Goal: Information Seeking & Learning: Learn about a topic

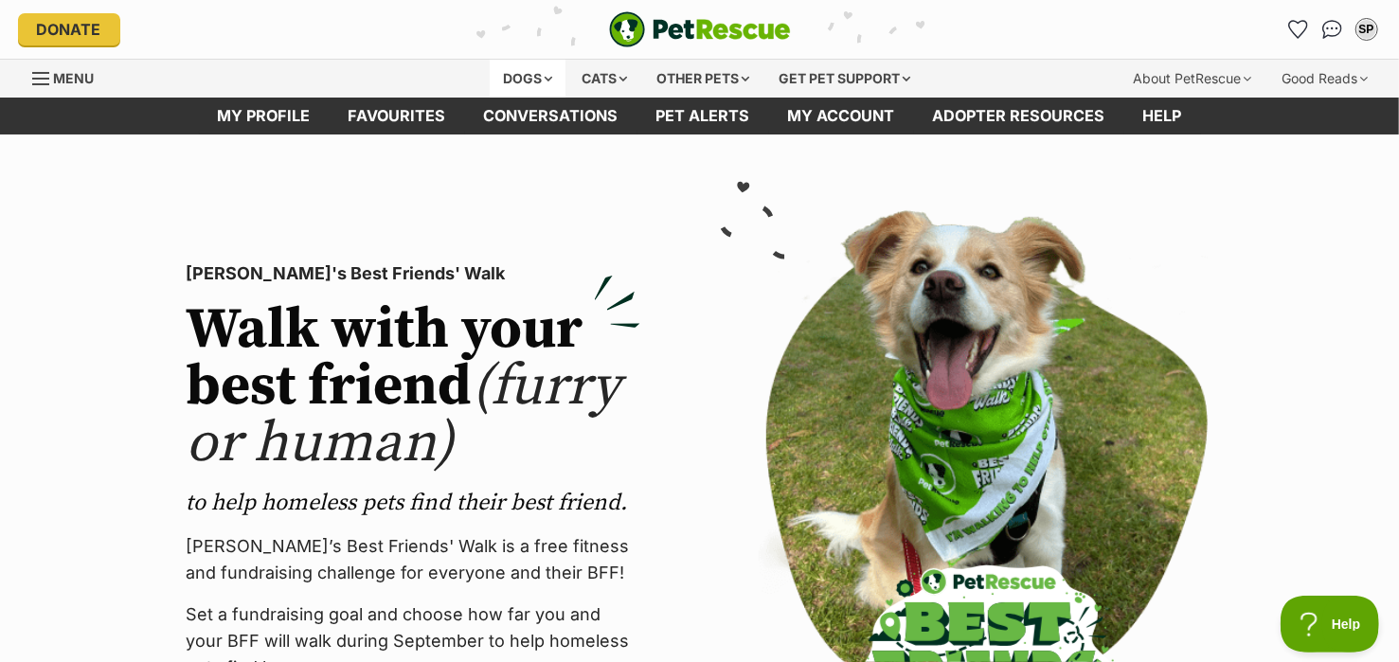
click at [541, 75] on div "Dogs" at bounding box center [528, 79] width 76 height 38
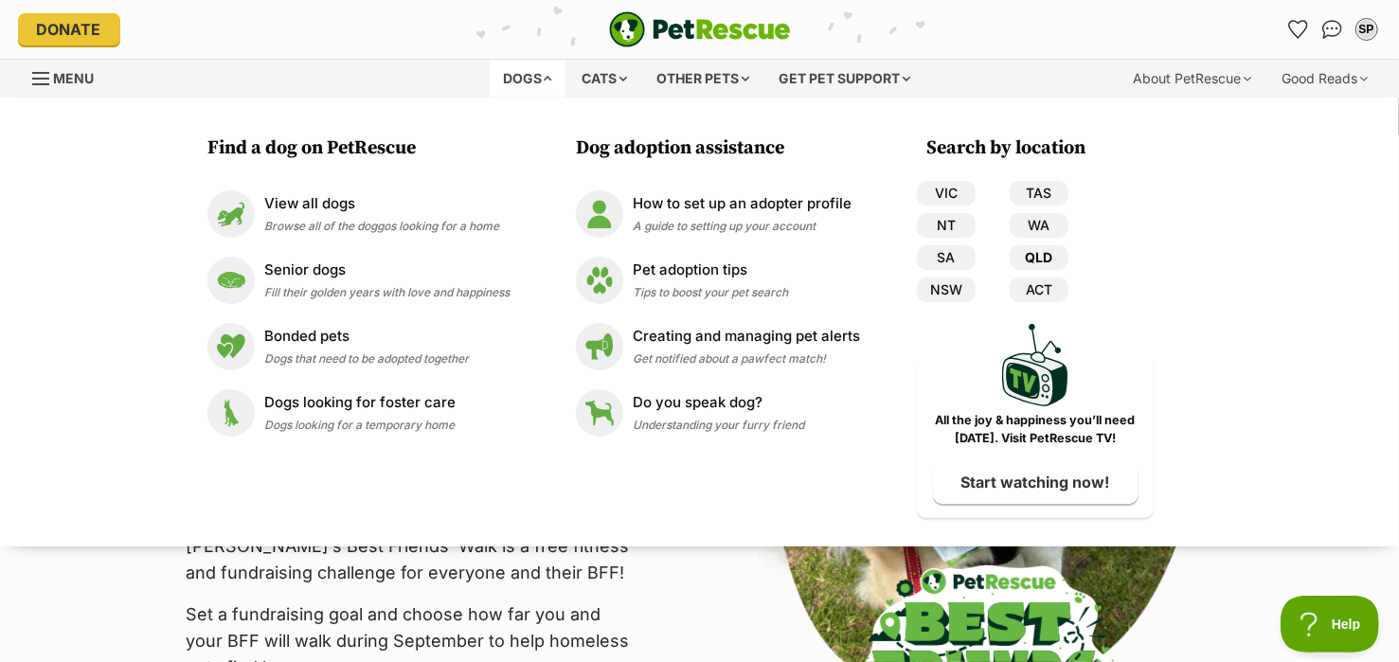
click at [1045, 253] on link "QLD" at bounding box center [1039, 257] width 59 height 25
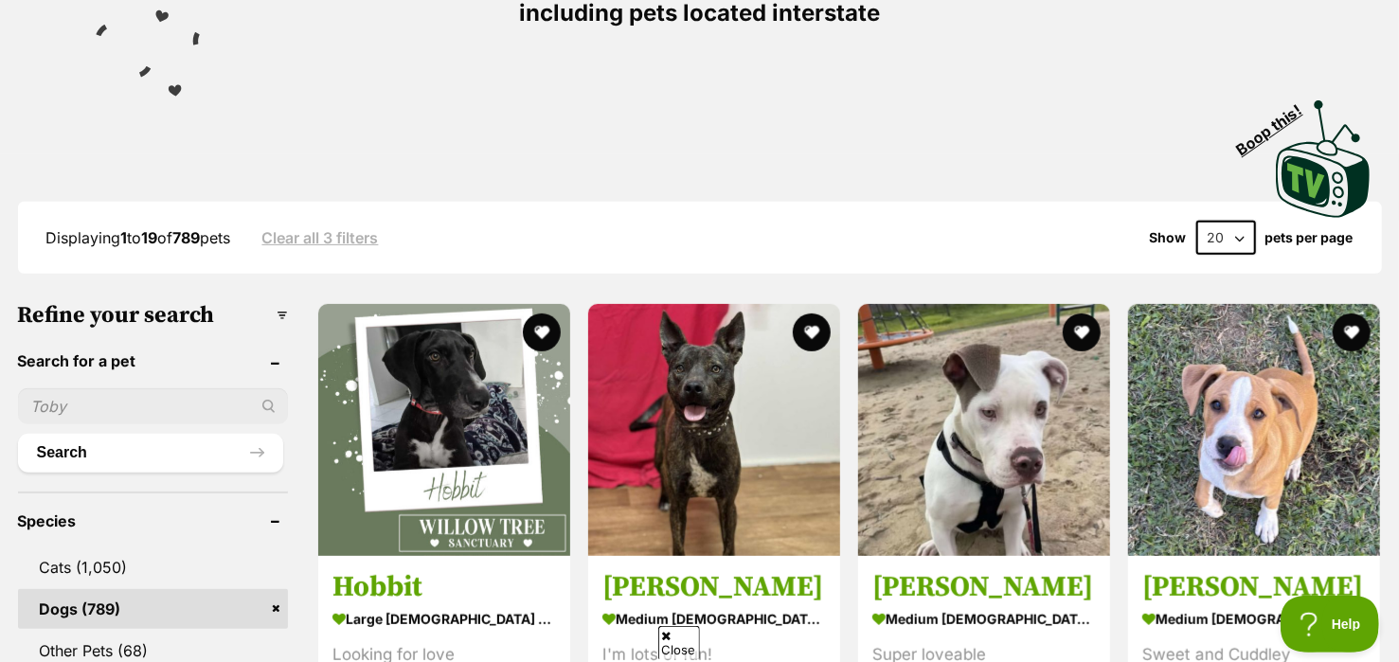
scroll to position [348, 0]
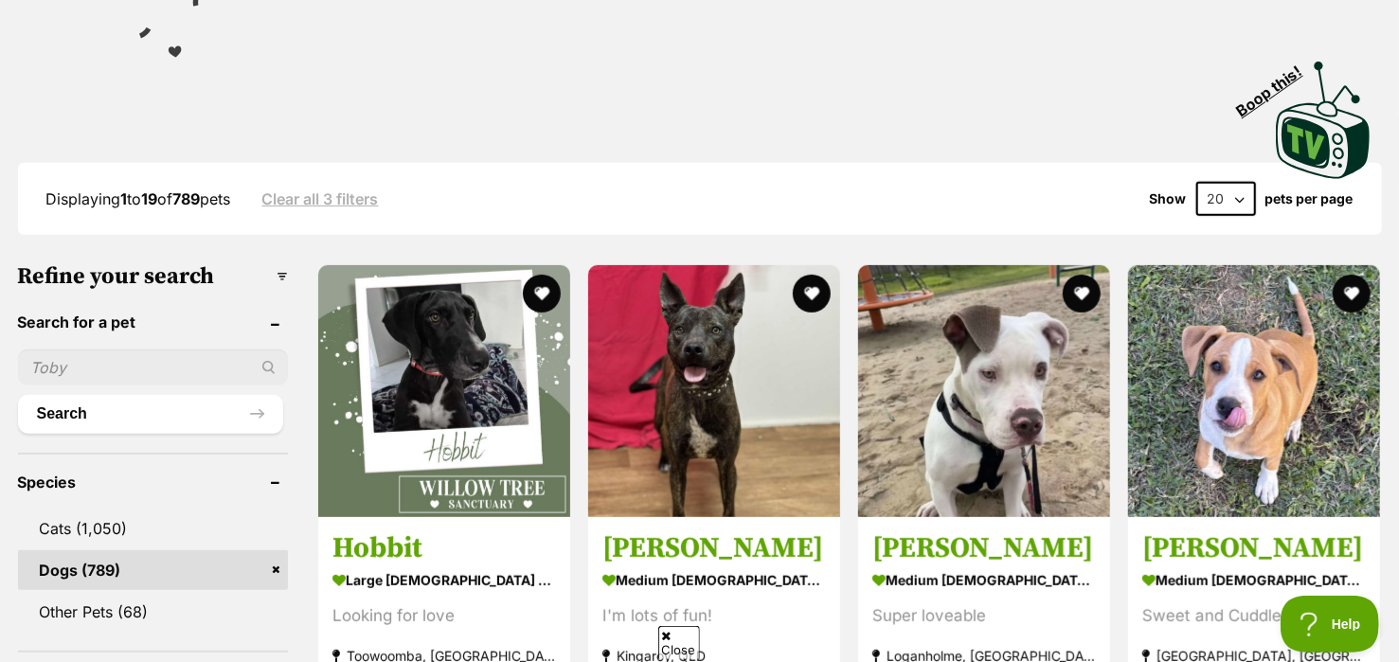
click at [149, 370] on input "text" at bounding box center [153, 368] width 270 height 36
type input "Gilbert"
click at [266, 364] on div "Gilbert" at bounding box center [153, 368] width 270 height 36
click at [263, 365] on div "Gilbert" at bounding box center [153, 368] width 270 height 36
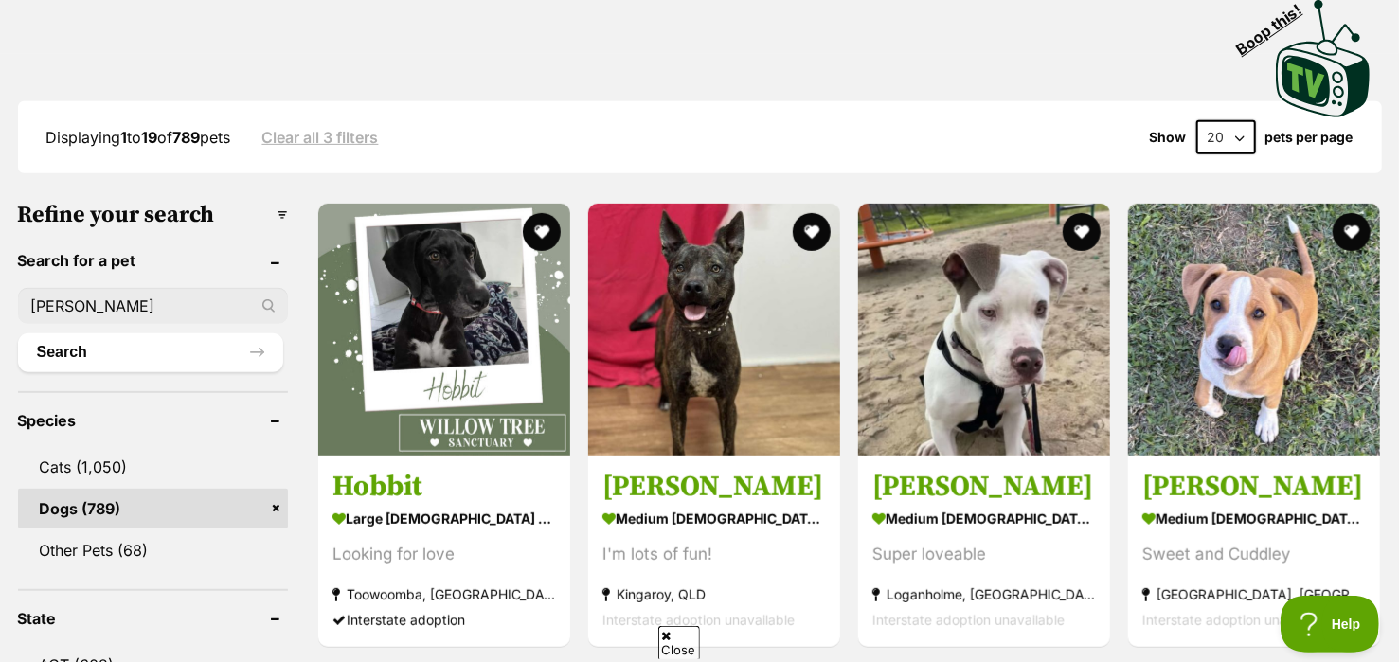
scroll to position [433, 0]
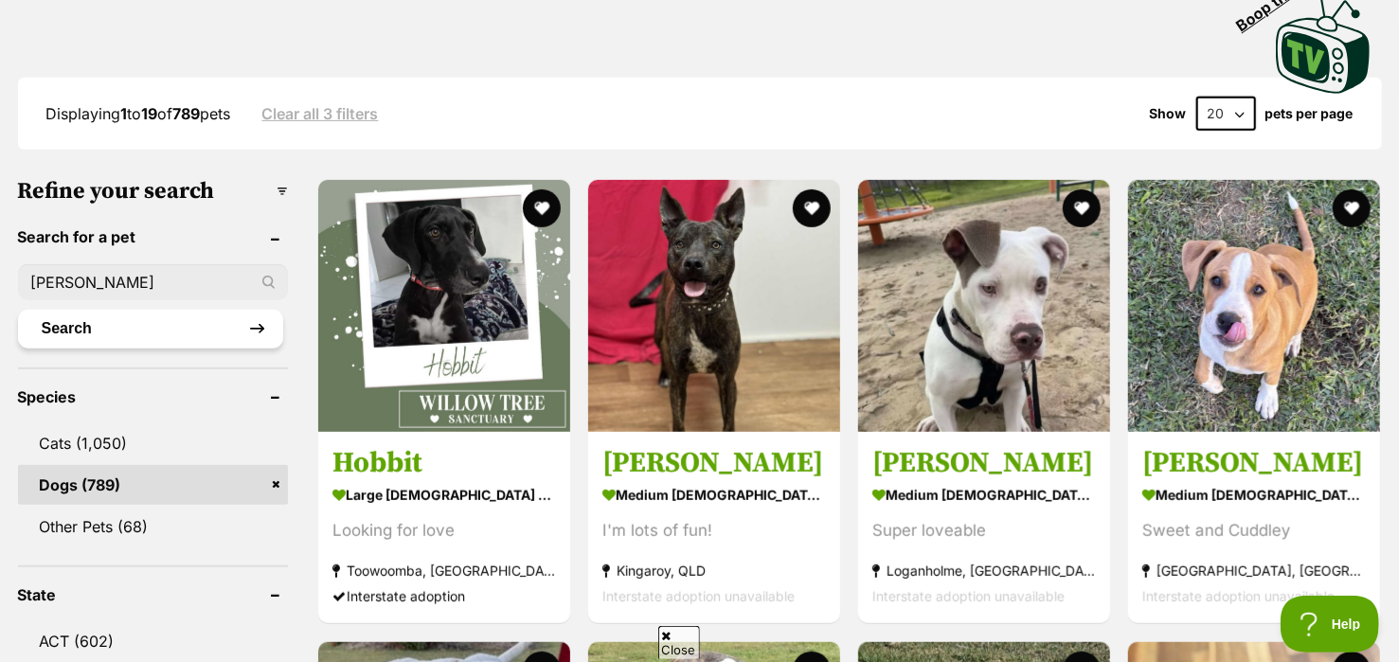
click at [257, 324] on button "Search" at bounding box center [150, 329] width 265 height 38
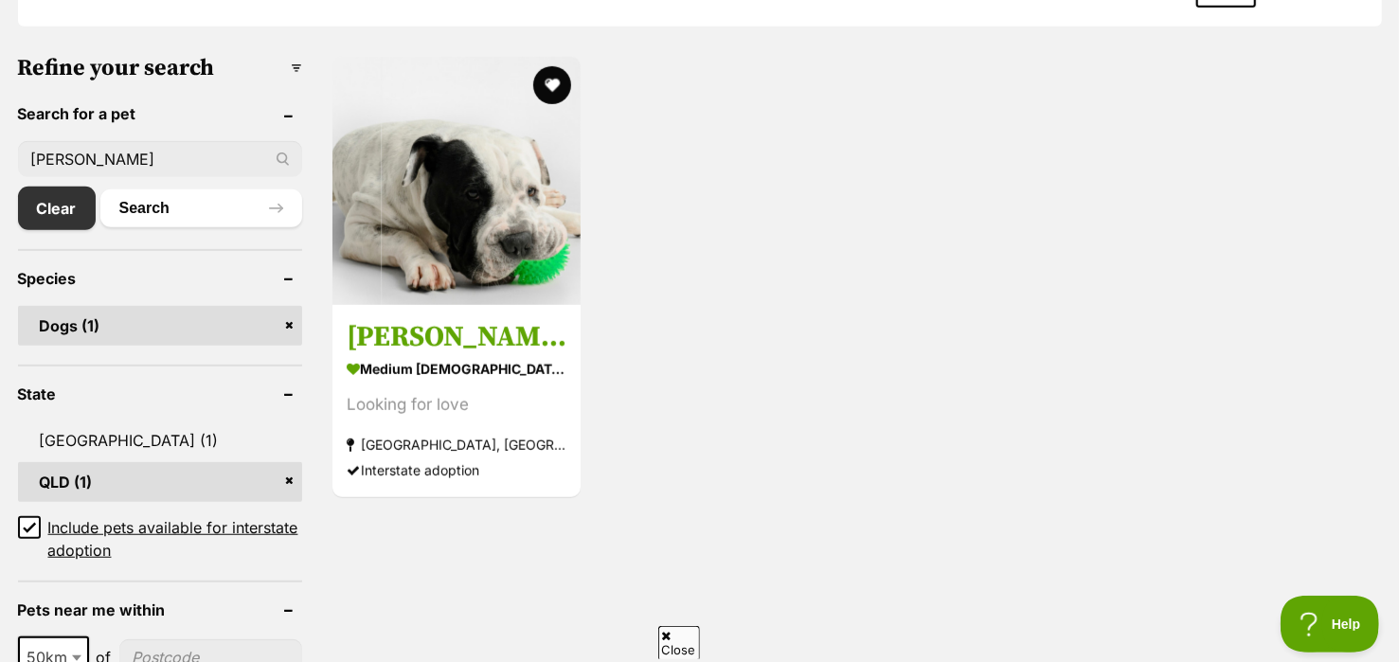
scroll to position [601, 0]
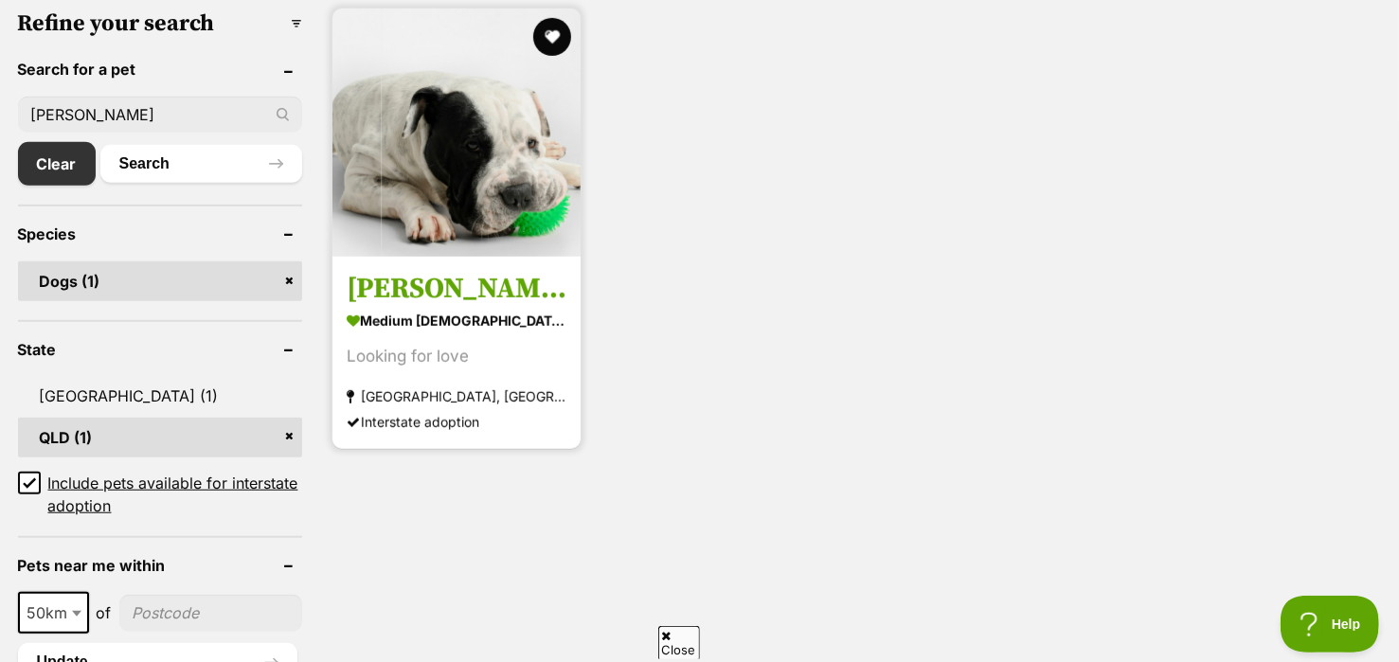
click at [471, 184] on img at bounding box center [457, 133] width 248 height 248
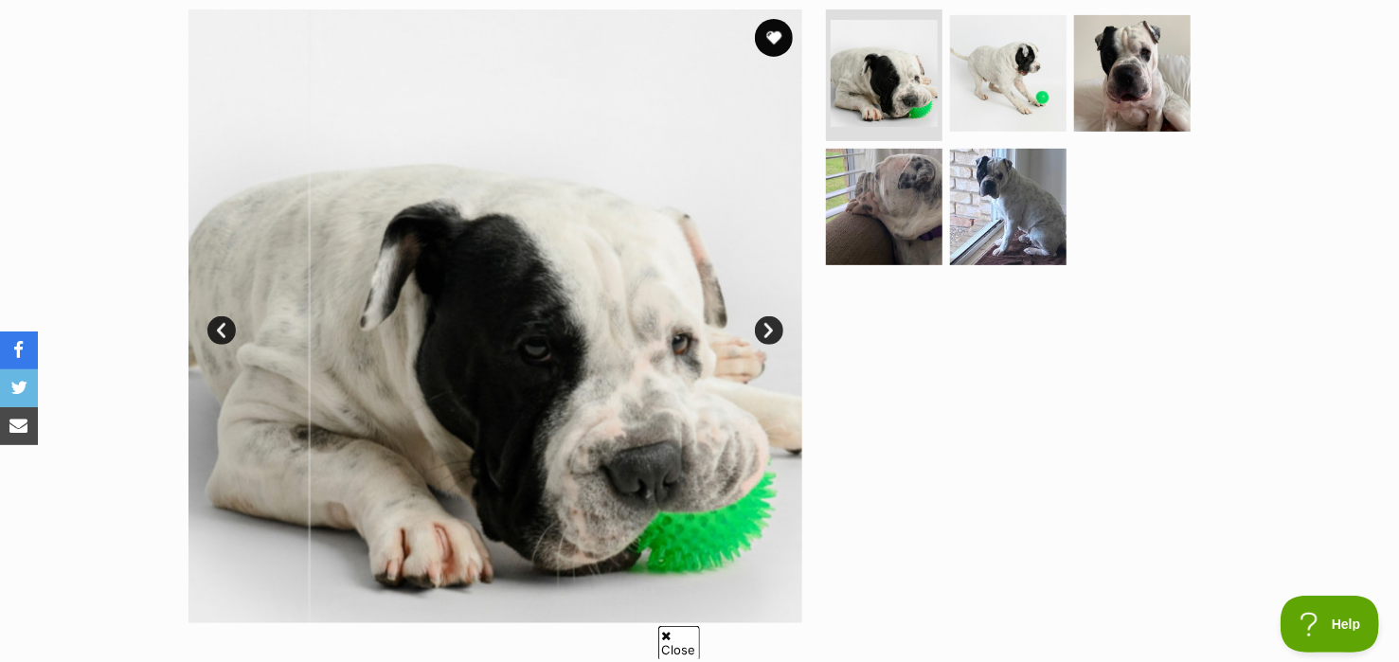
scroll to position [412, 0]
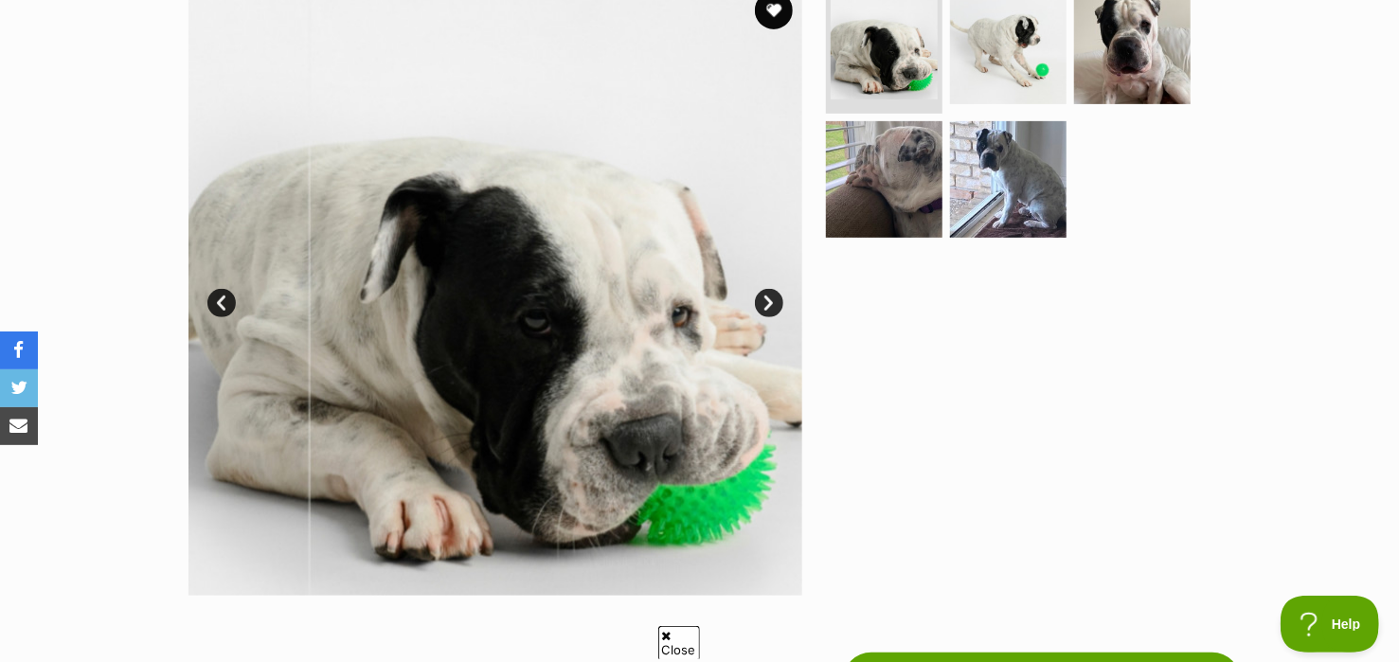
click at [774, 303] on link "Next" at bounding box center [769, 303] width 28 height 28
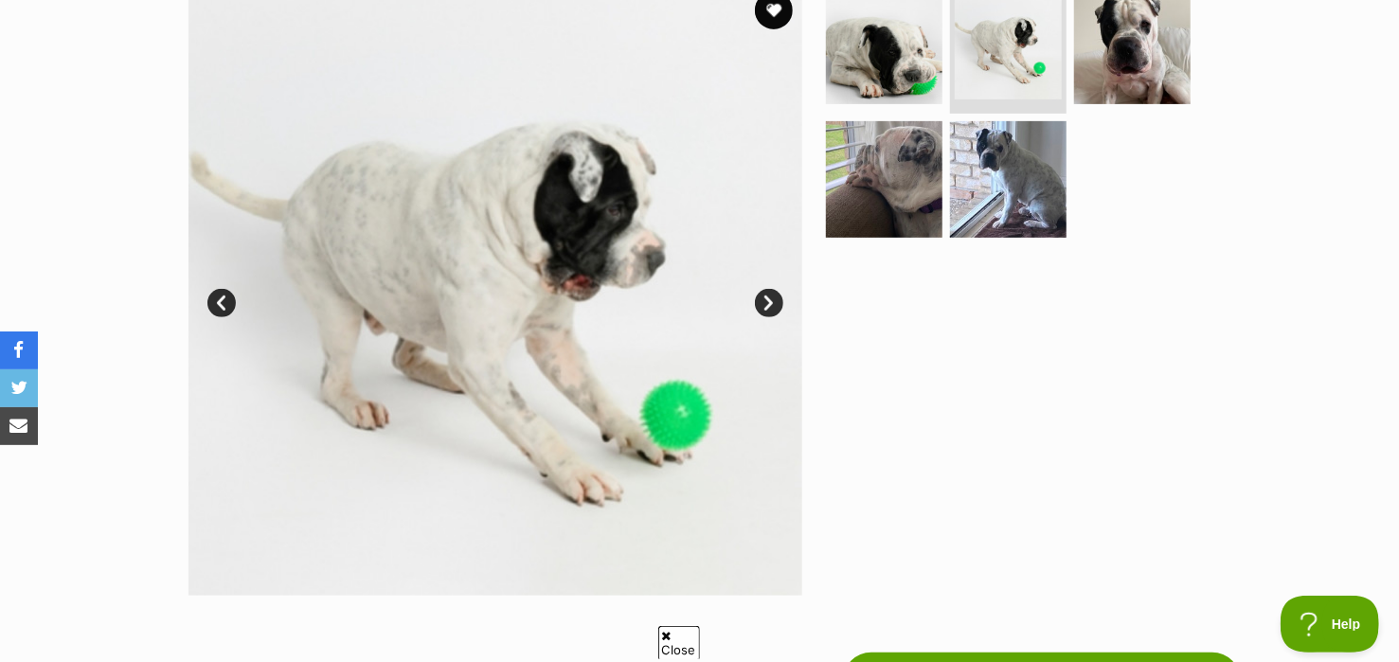
click at [773, 303] on link "Next" at bounding box center [769, 303] width 28 height 28
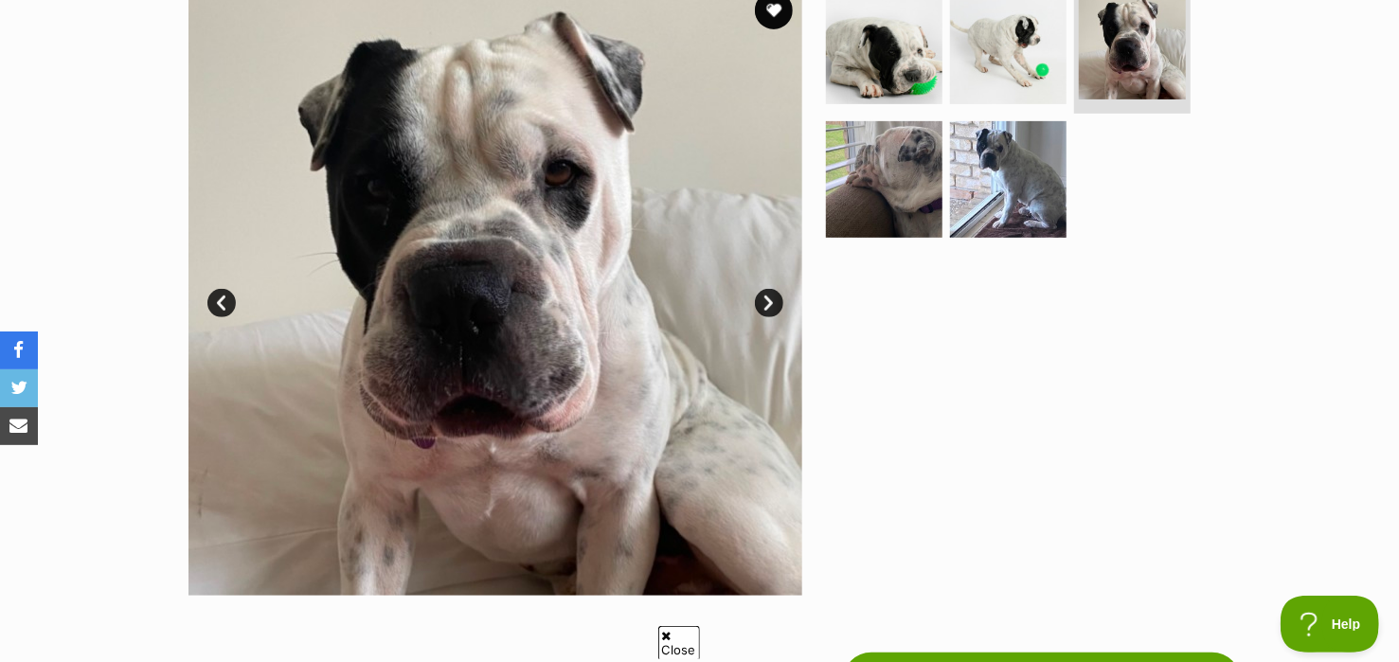
click at [773, 303] on link "Next" at bounding box center [769, 303] width 28 height 28
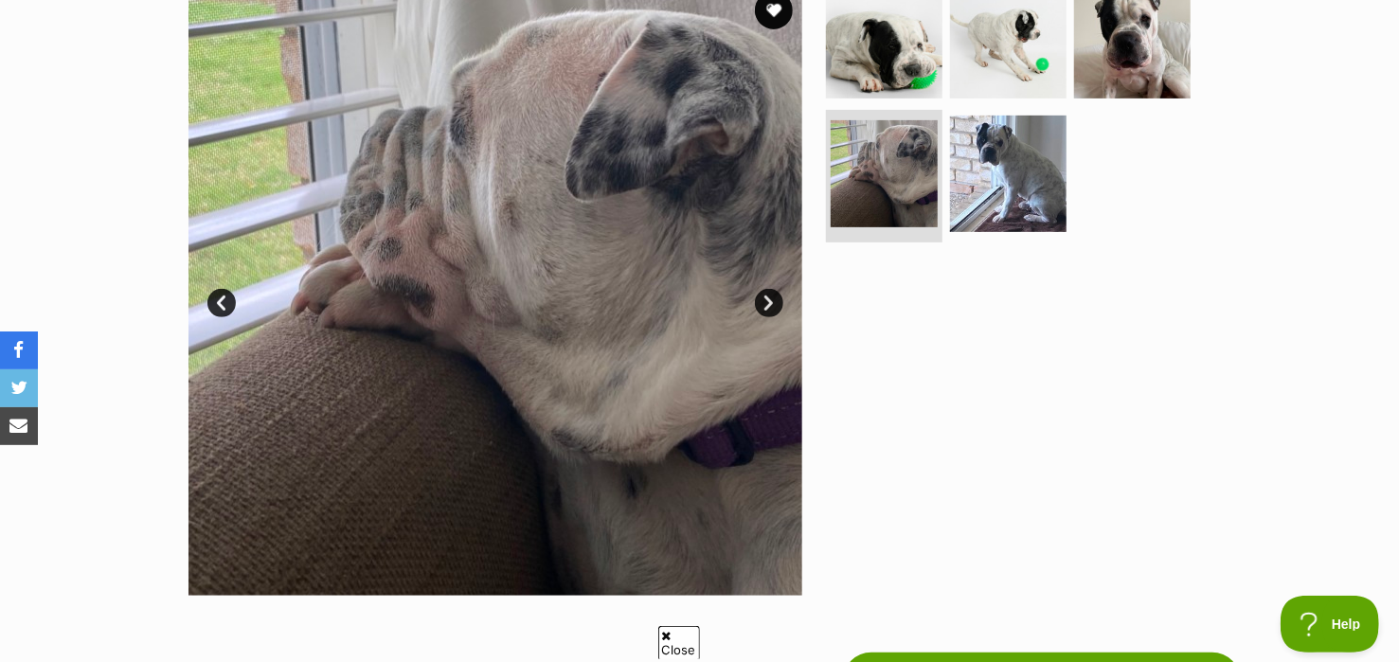
click at [773, 303] on link "Next" at bounding box center [769, 303] width 28 height 28
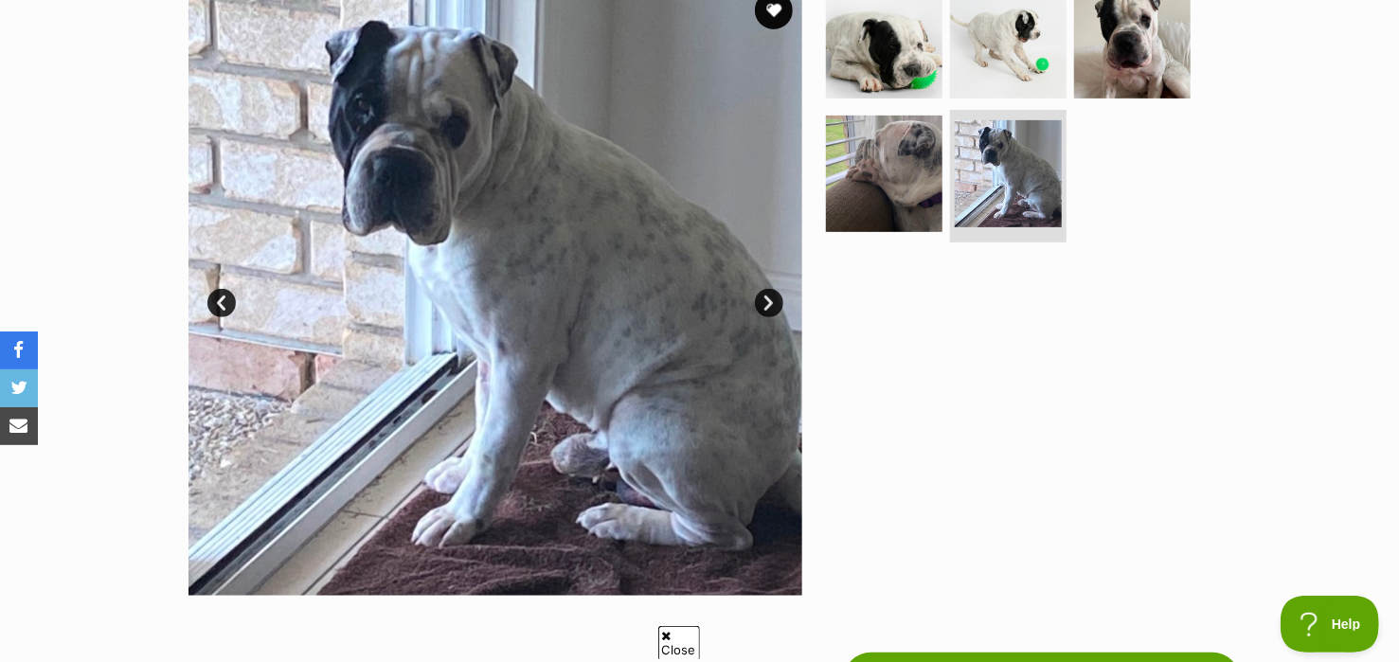
click at [773, 303] on link "Next" at bounding box center [769, 303] width 28 height 28
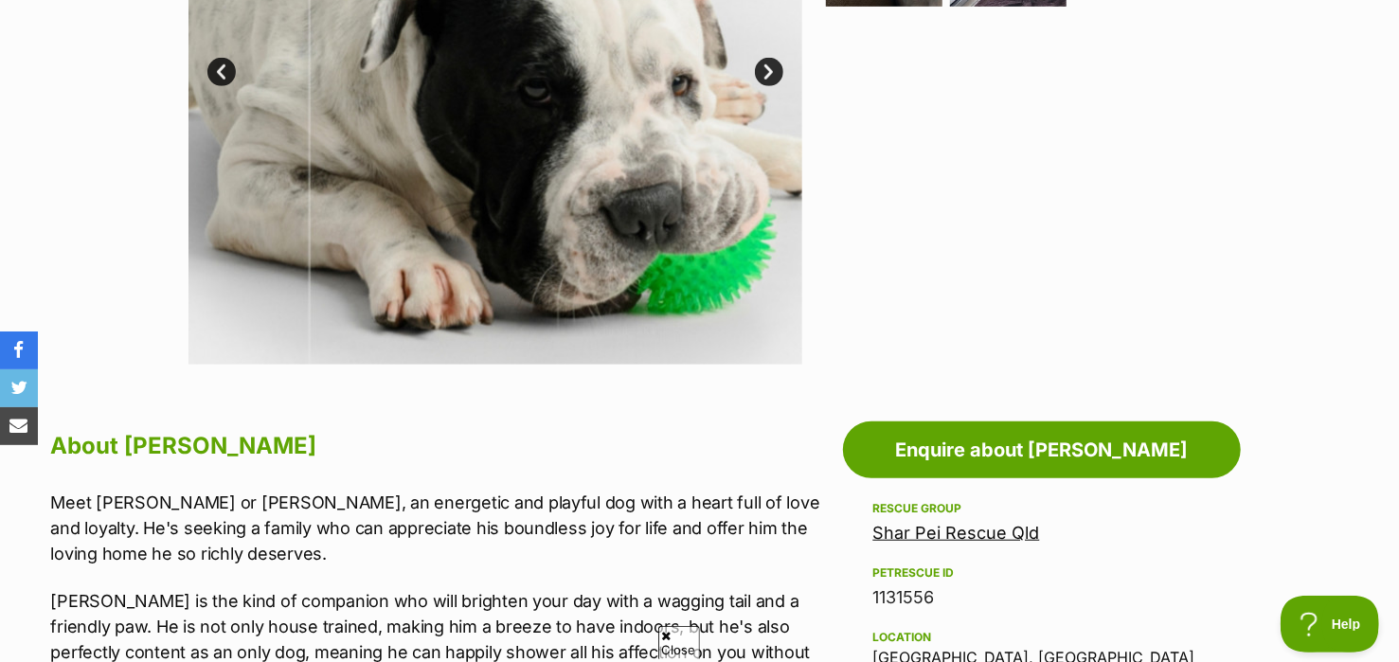
scroll to position [0, 0]
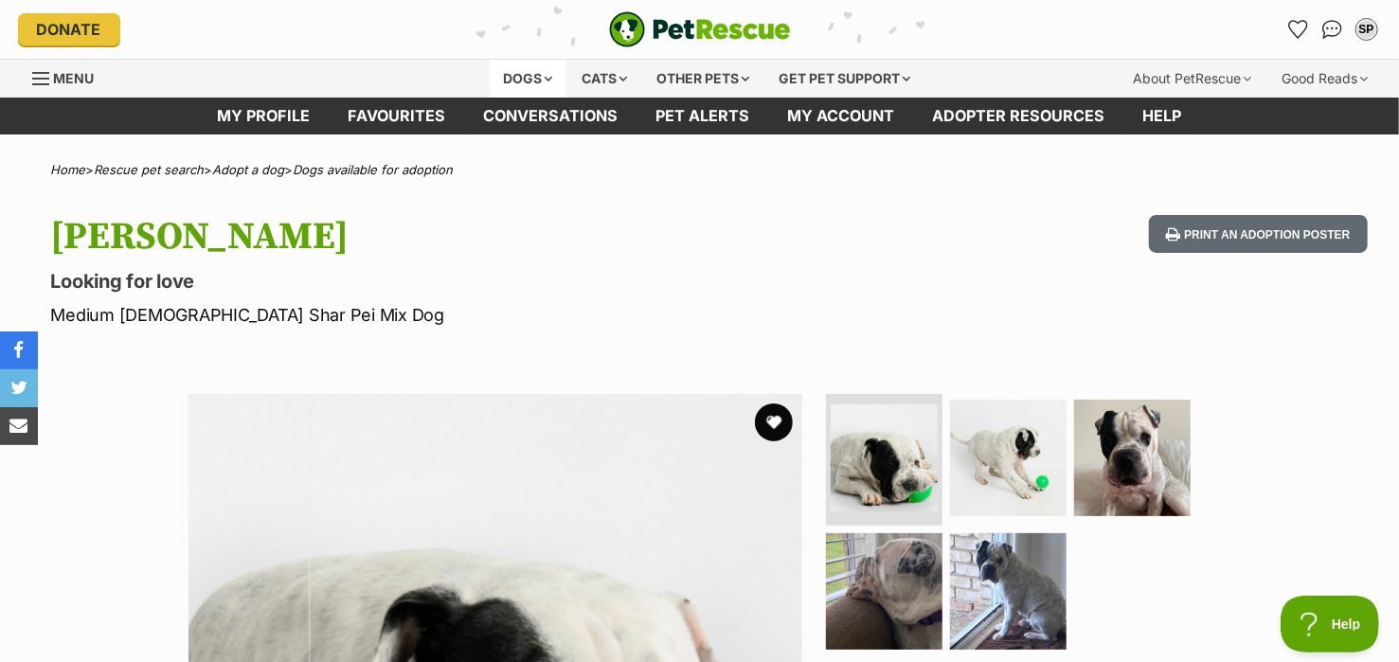
click at [545, 76] on div "Dogs" at bounding box center [528, 79] width 76 height 38
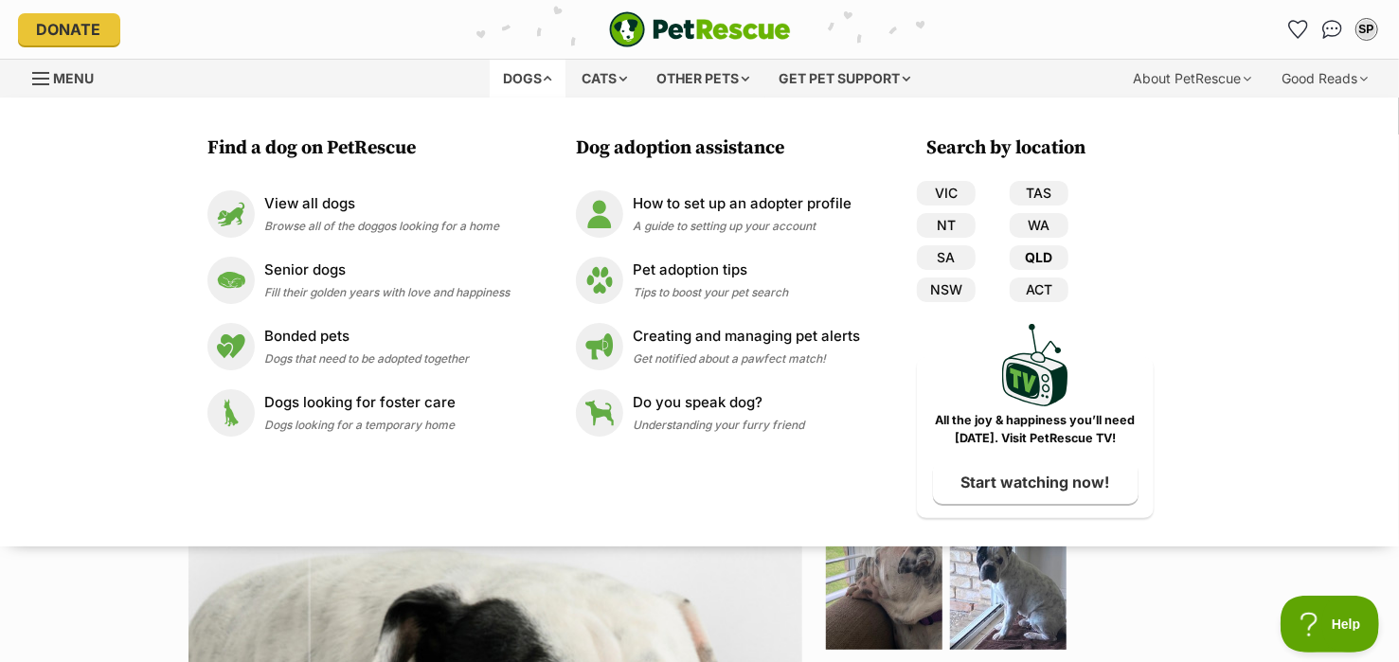
click at [1038, 253] on link "QLD" at bounding box center [1039, 257] width 59 height 25
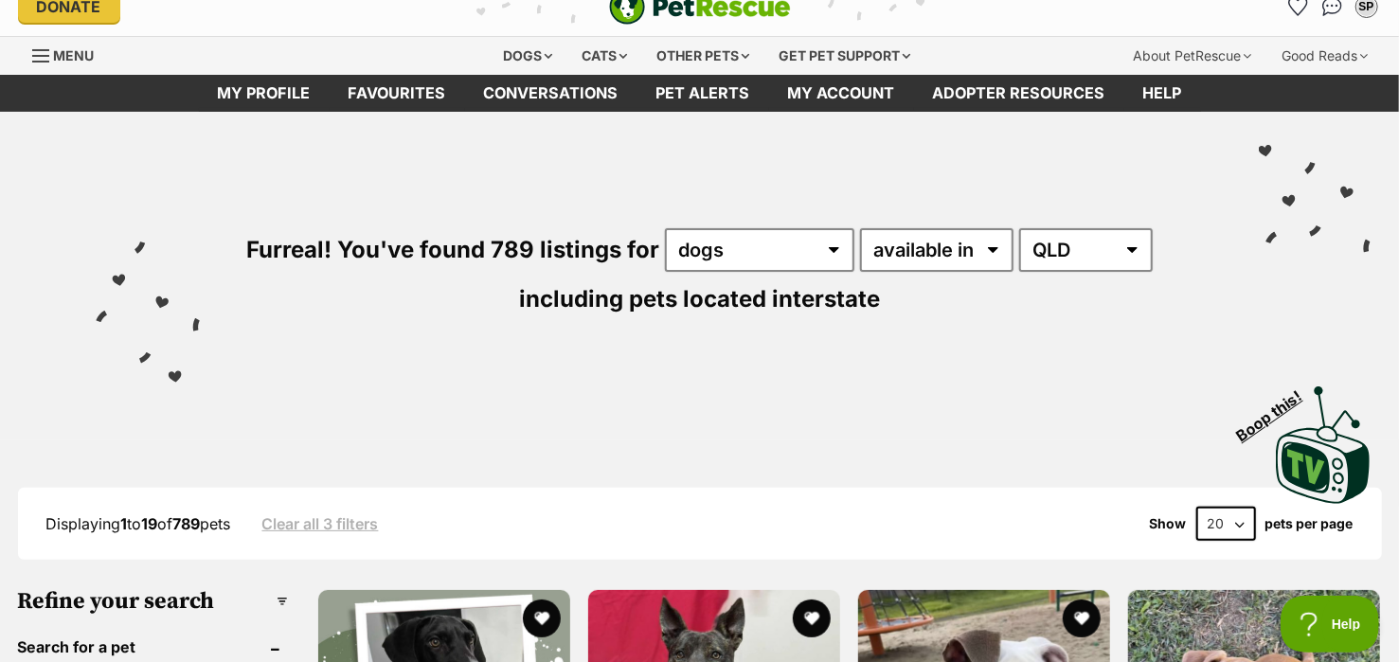
scroll to position [6, 0]
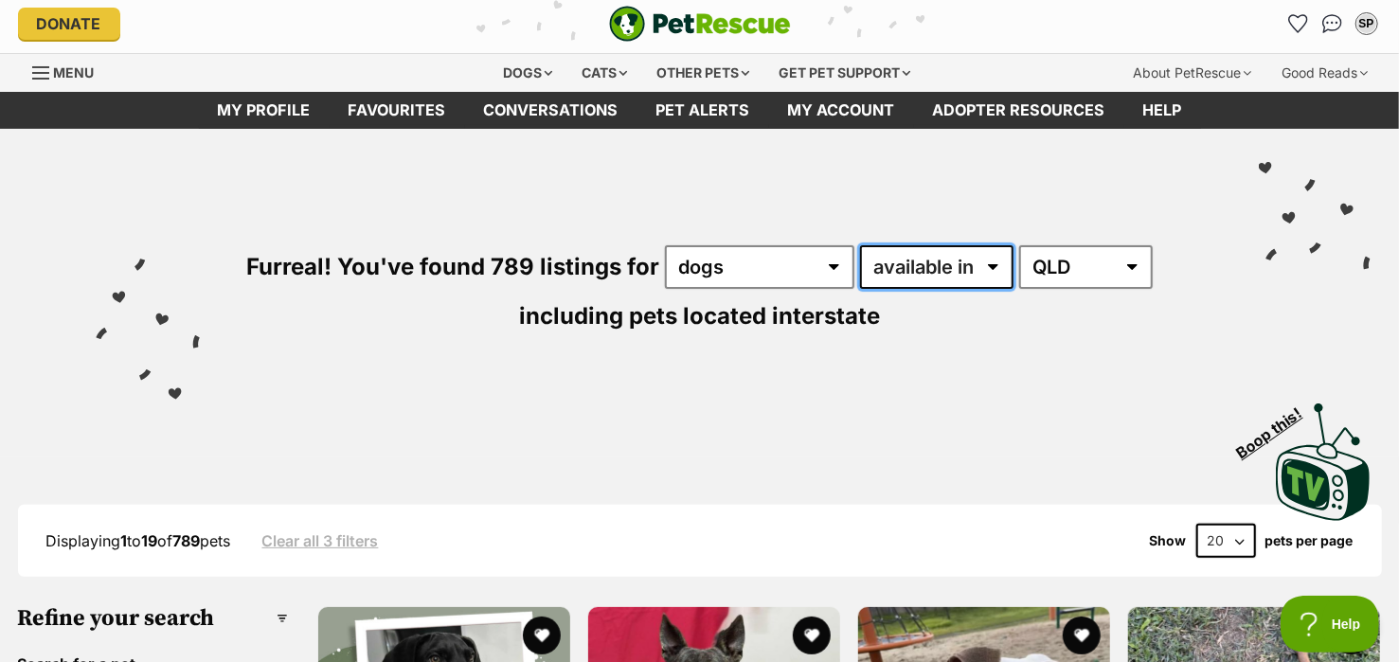
click at [993, 260] on select "available in located in" at bounding box center [936, 267] width 153 height 44
click at [860, 245] on select "available in located in" at bounding box center [936, 267] width 153 height 44
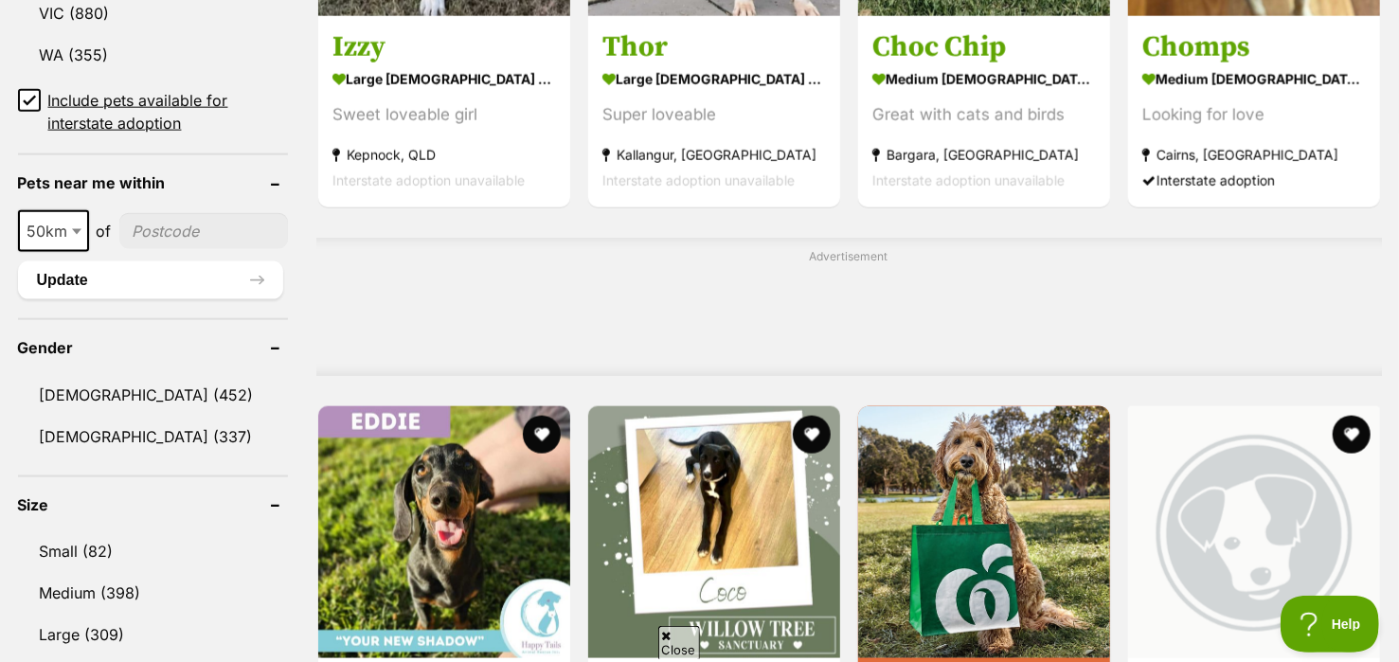
scroll to position [1323, 0]
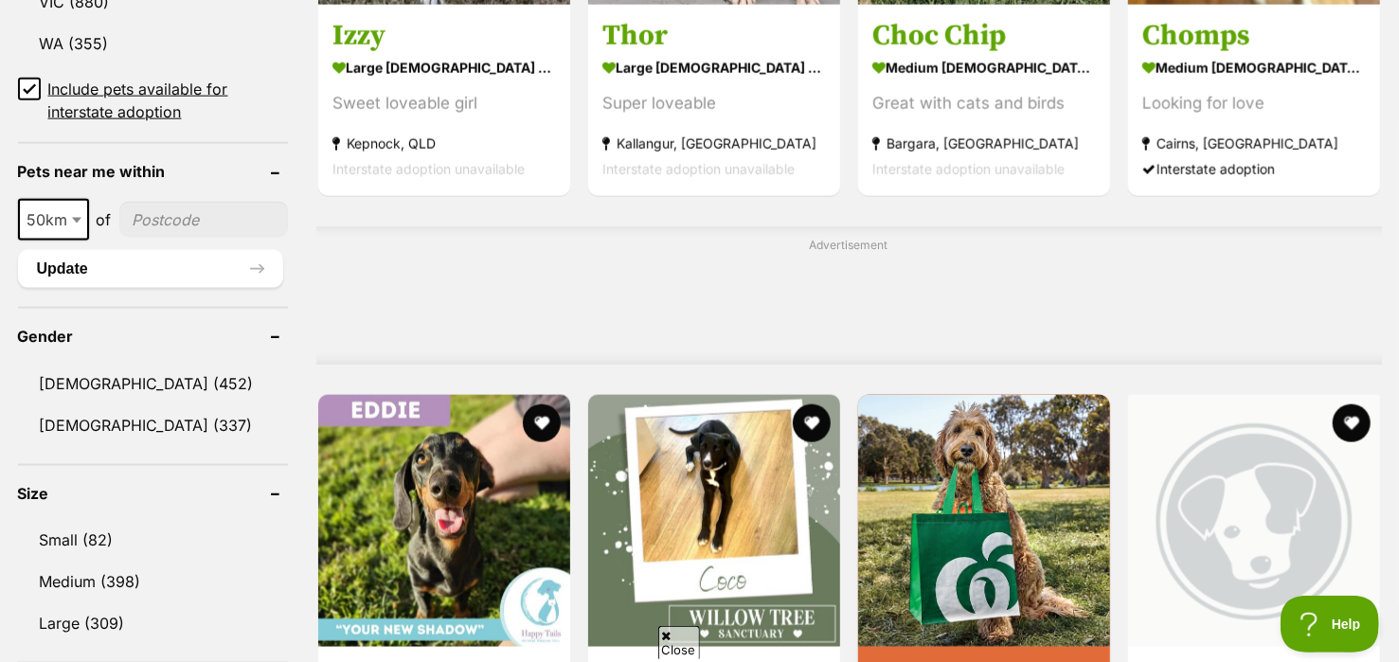
click at [154, 219] on input"] "postcode" at bounding box center [203, 220] width 169 height 36
type input"] "4133"
click at [81, 218] on span at bounding box center [78, 220] width 19 height 42
select select "100"
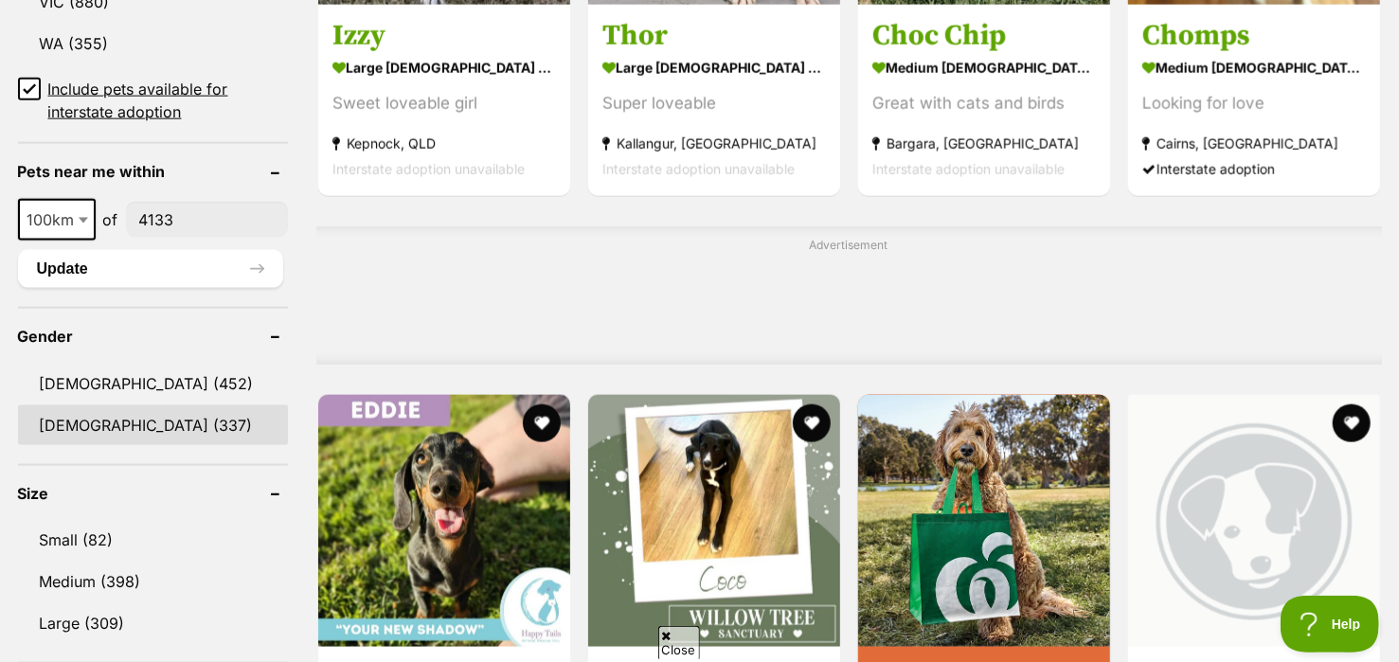
click at [169, 419] on link "Female (337)" at bounding box center [153, 426] width 270 height 40
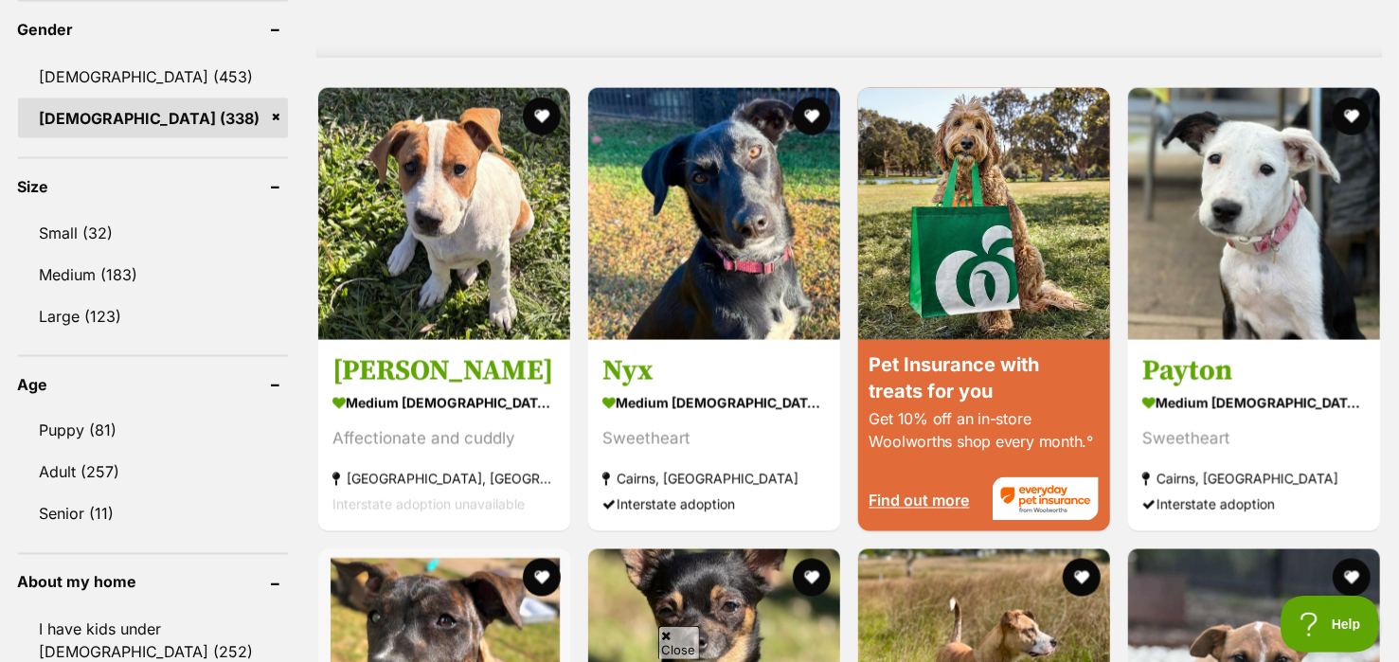
scroll to position [1675, 0]
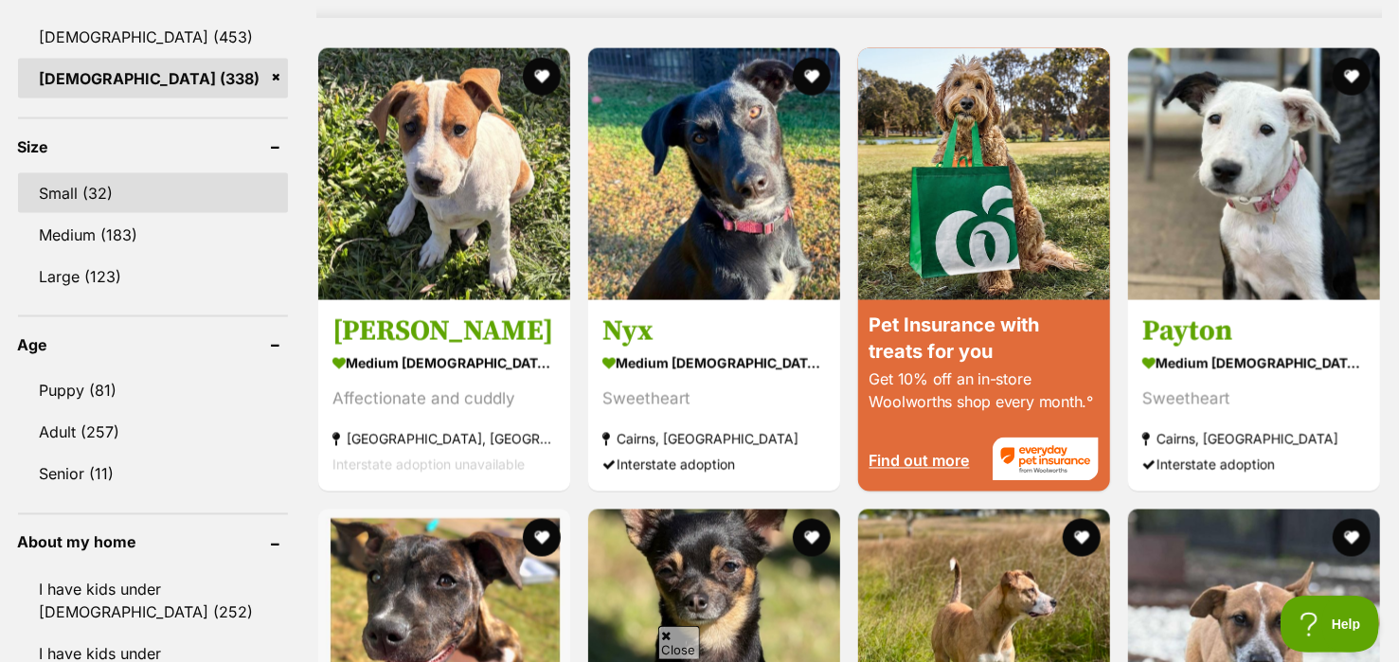
click at [100, 188] on link "Small (32)" at bounding box center [153, 193] width 270 height 40
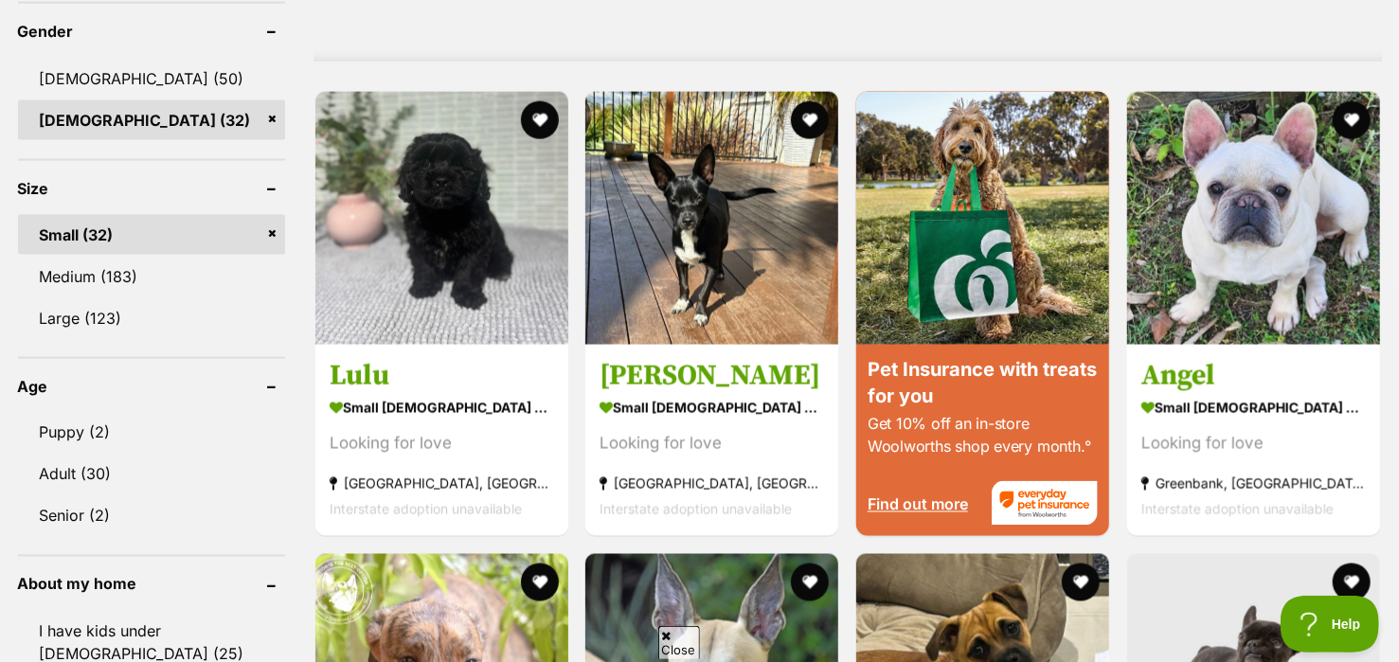
scroll to position [1627, 0]
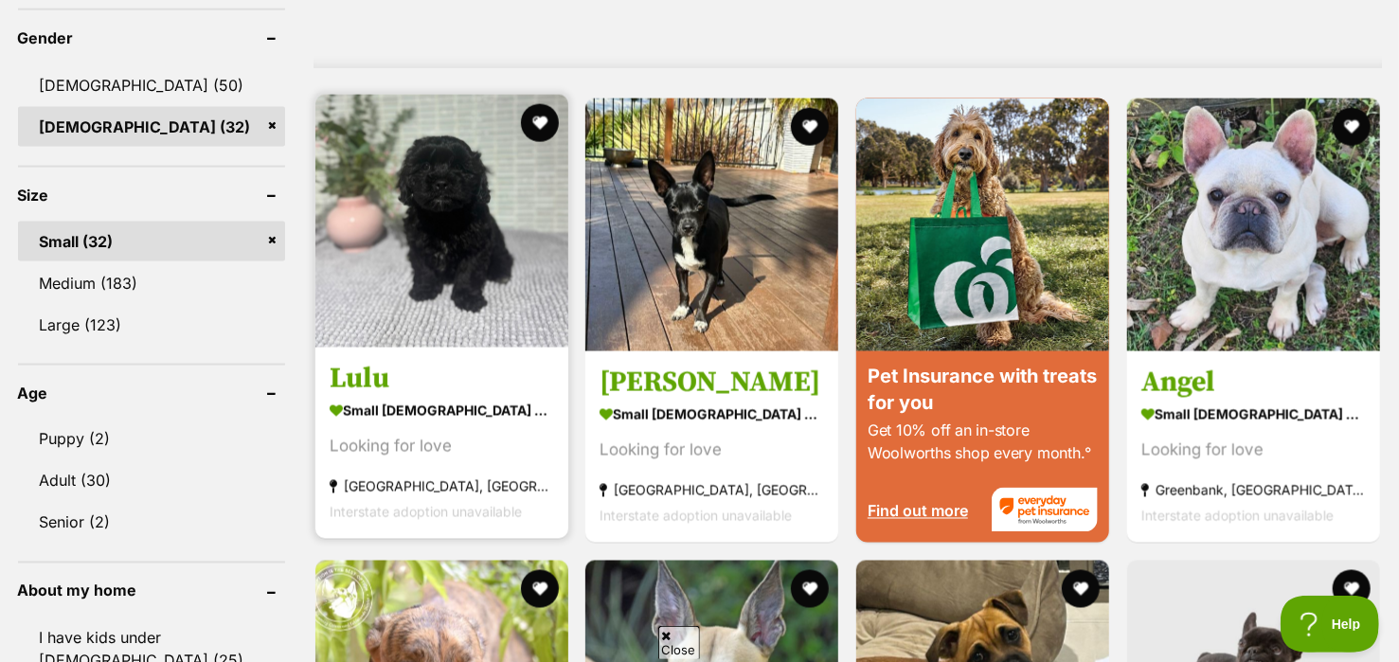
click at [436, 206] on img at bounding box center [442, 221] width 253 height 253
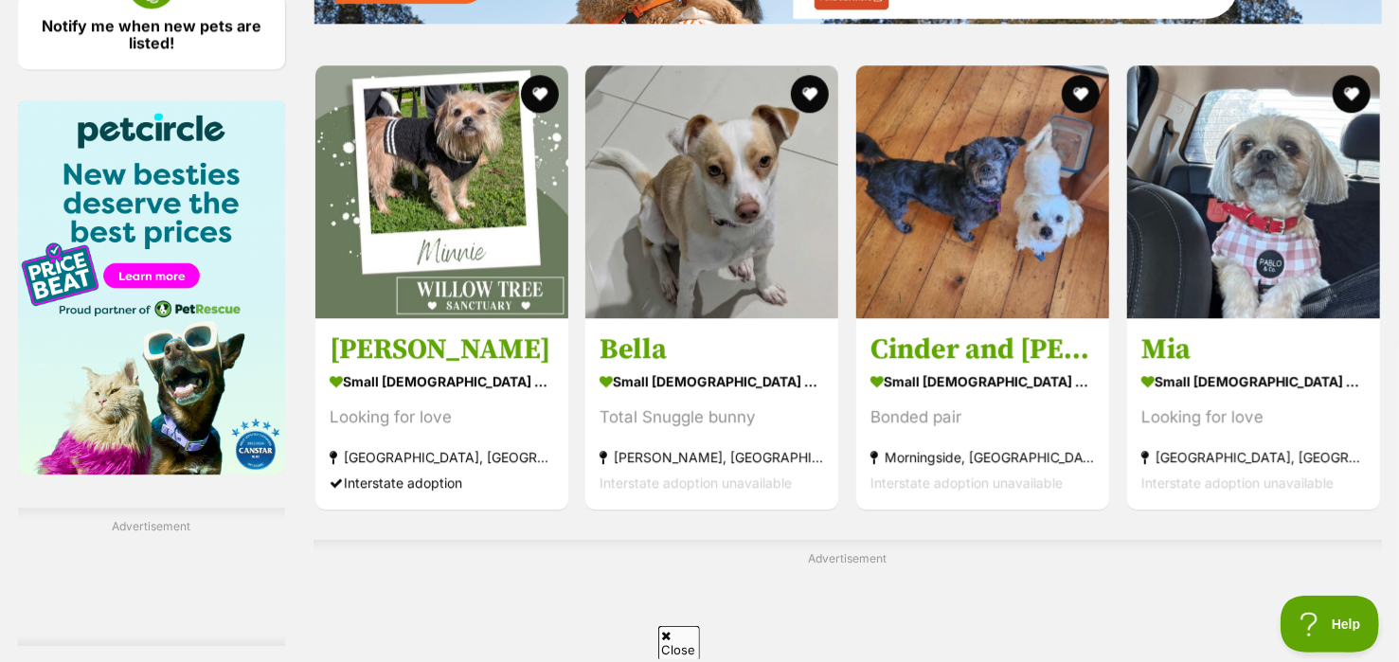
scroll to position [2768, 0]
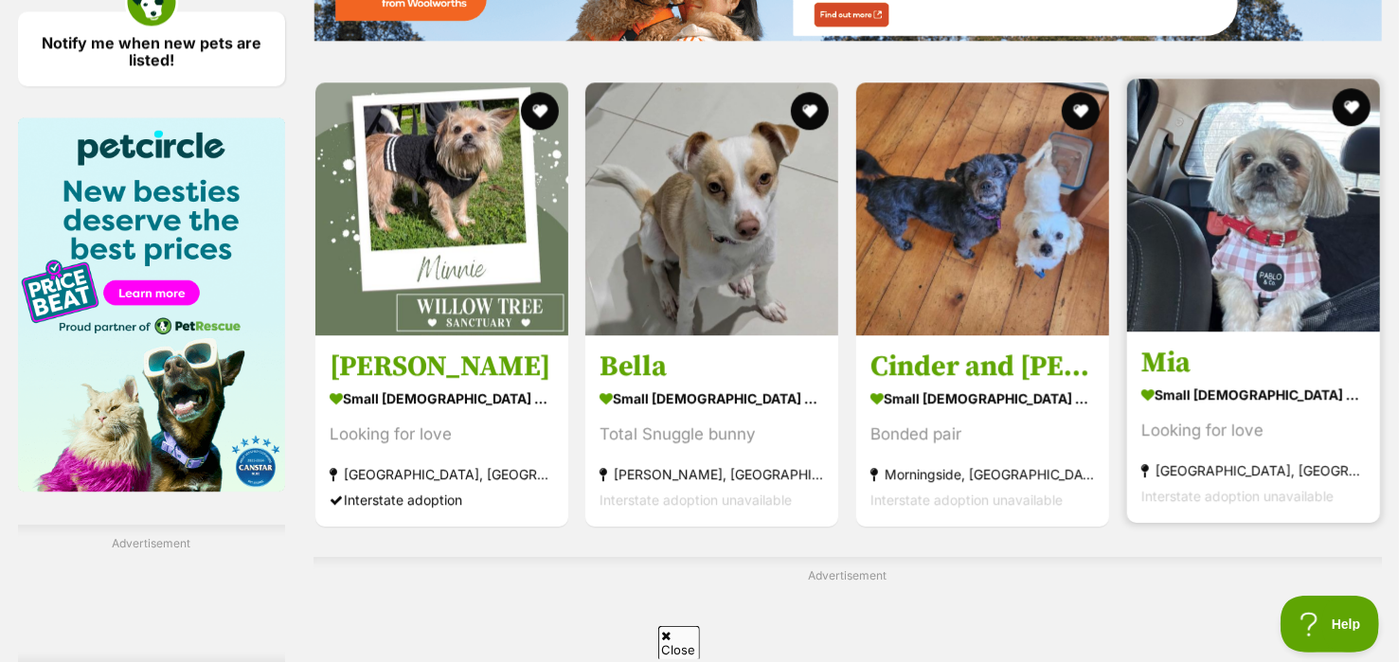
click at [1278, 265] on img at bounding box center [1254, 205] width 253 height 253
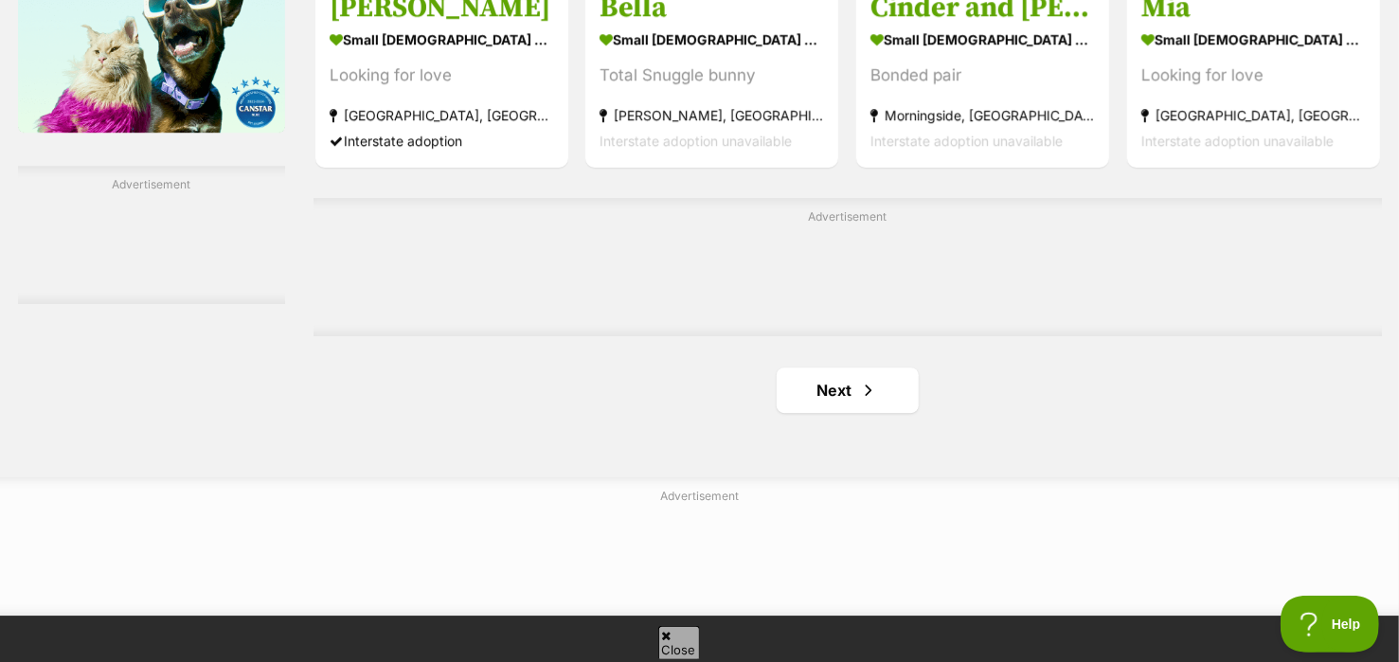
scroll to position [3160, 0]
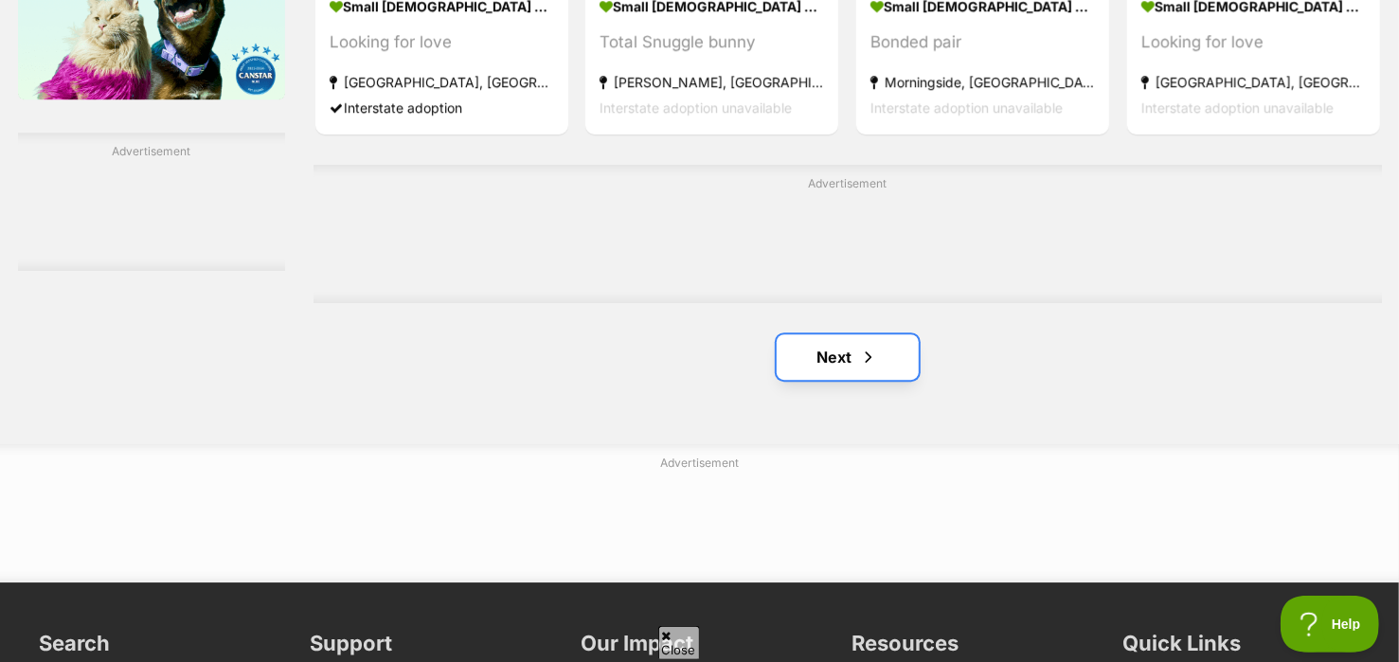
click at [879, 358] on link "Next" at bounding box center [848, 356] width 142 height 45
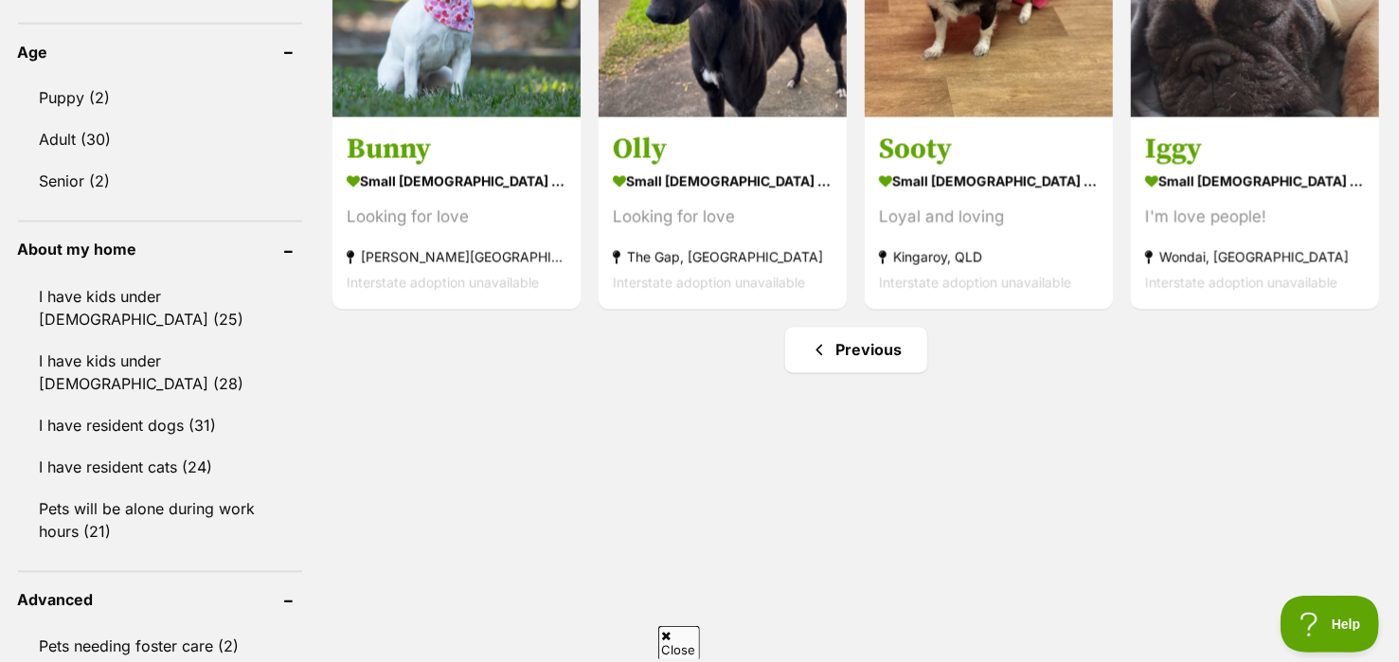
scroll to position [1984, 0]
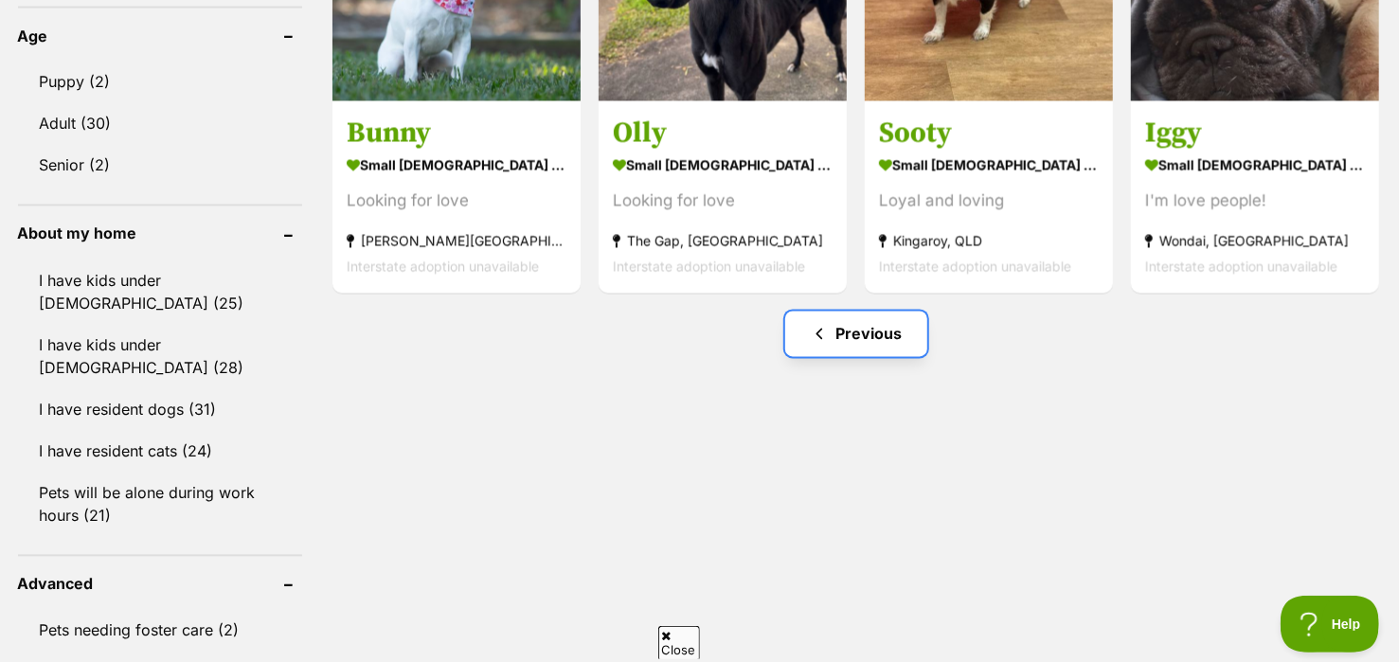
click at [857, 323] on link "Previous" at bounding box center [856, 334] width 142 height 45
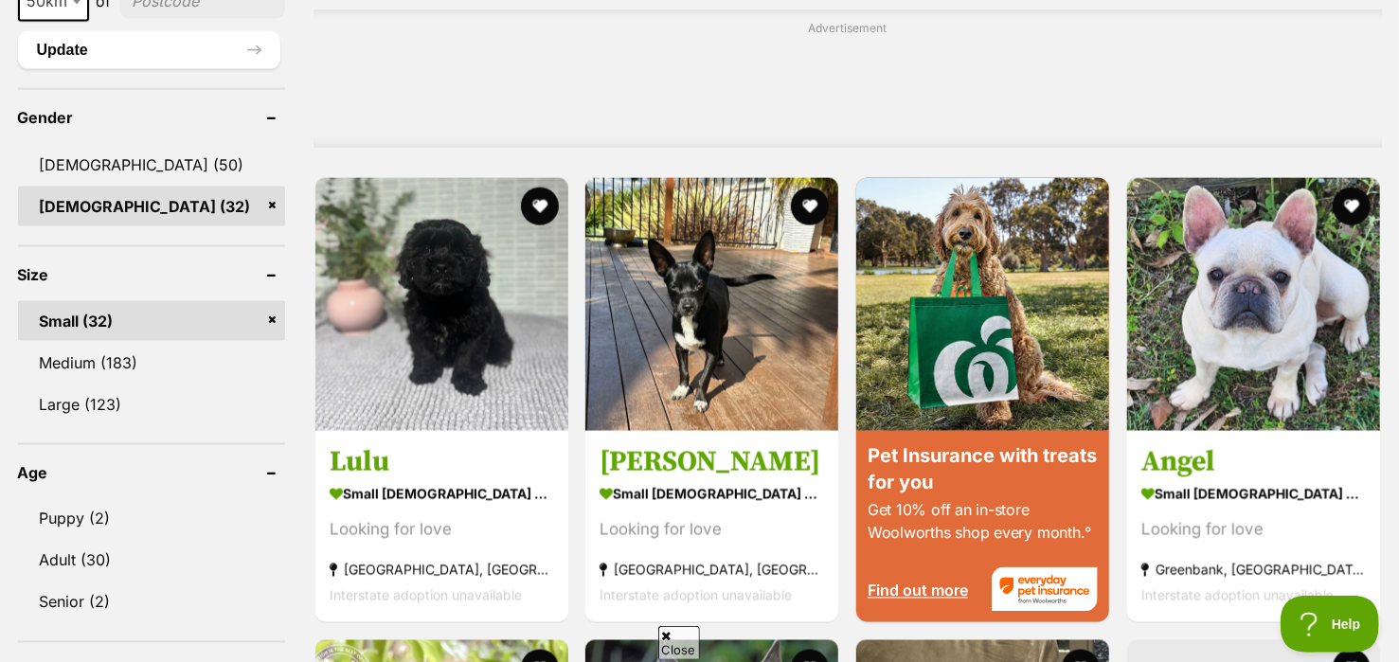
scroll to position [1564, 0]
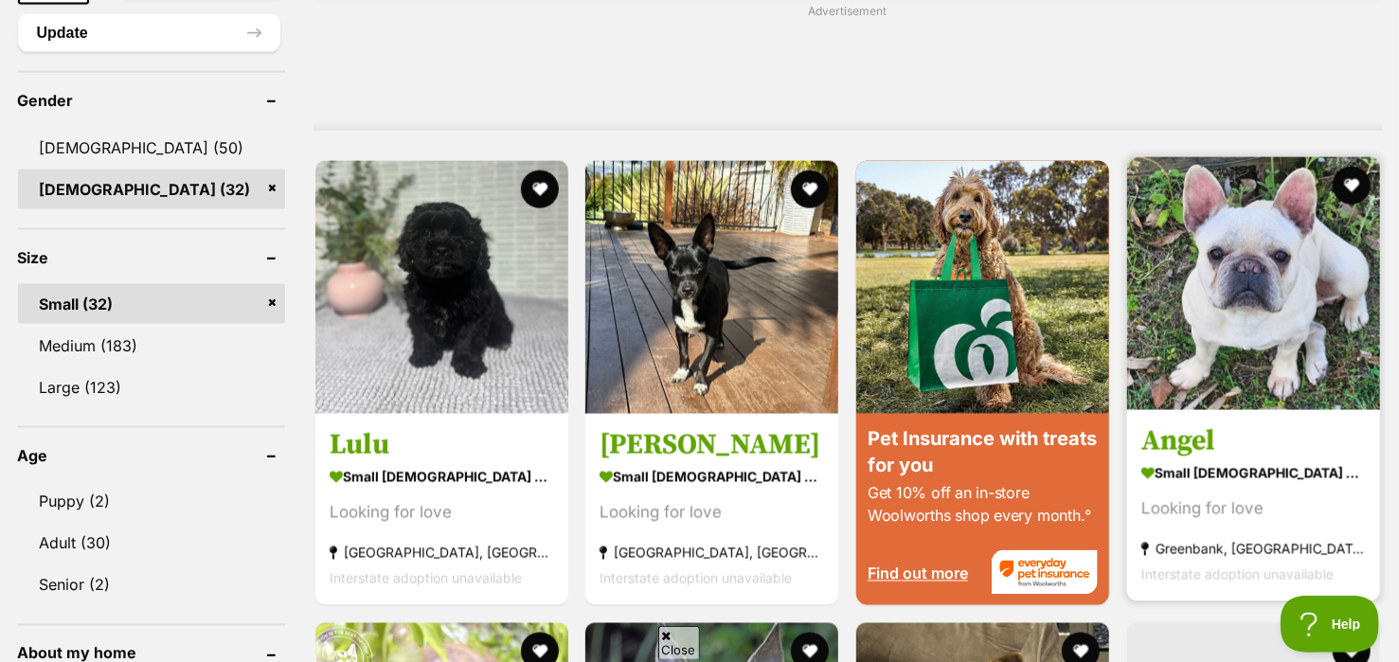
click at [1252, 308] on img at bounding box center [1254, 283] width 253 height 253
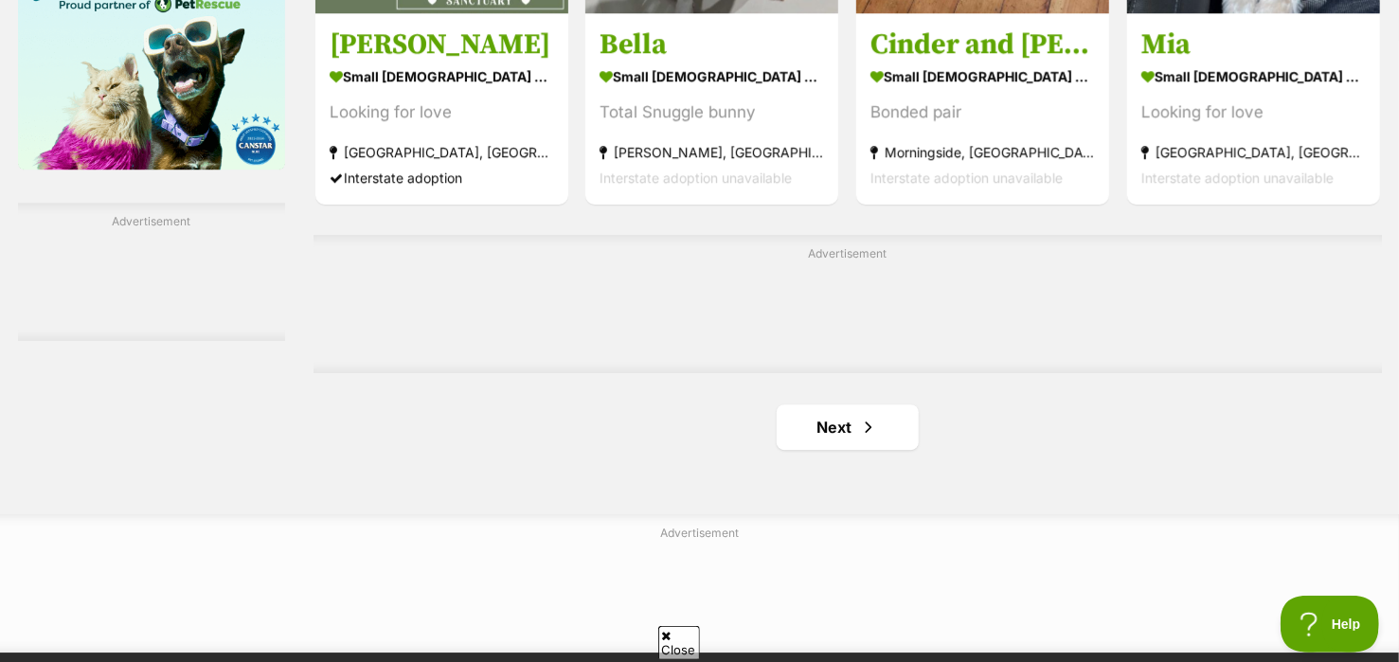
scroll to position [3095, 0]
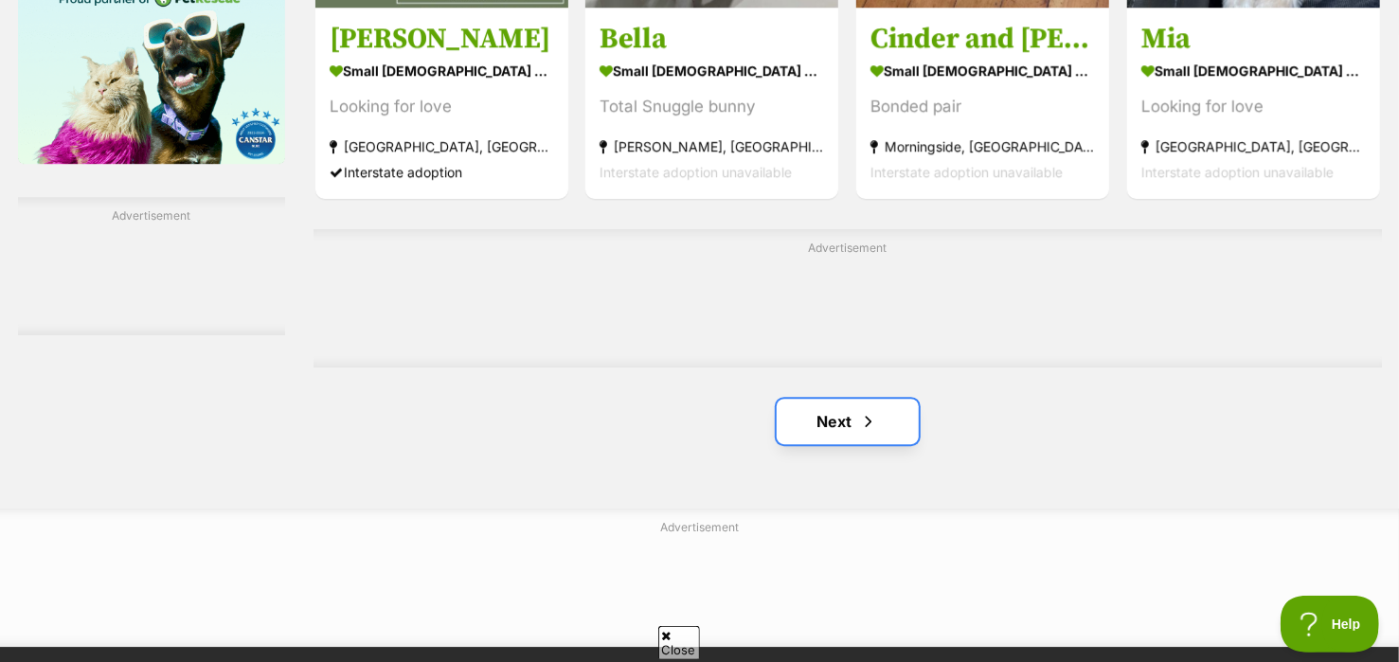
click at [896, 419] on link "Next" at bounding box center [848, 421] width 142 height 45
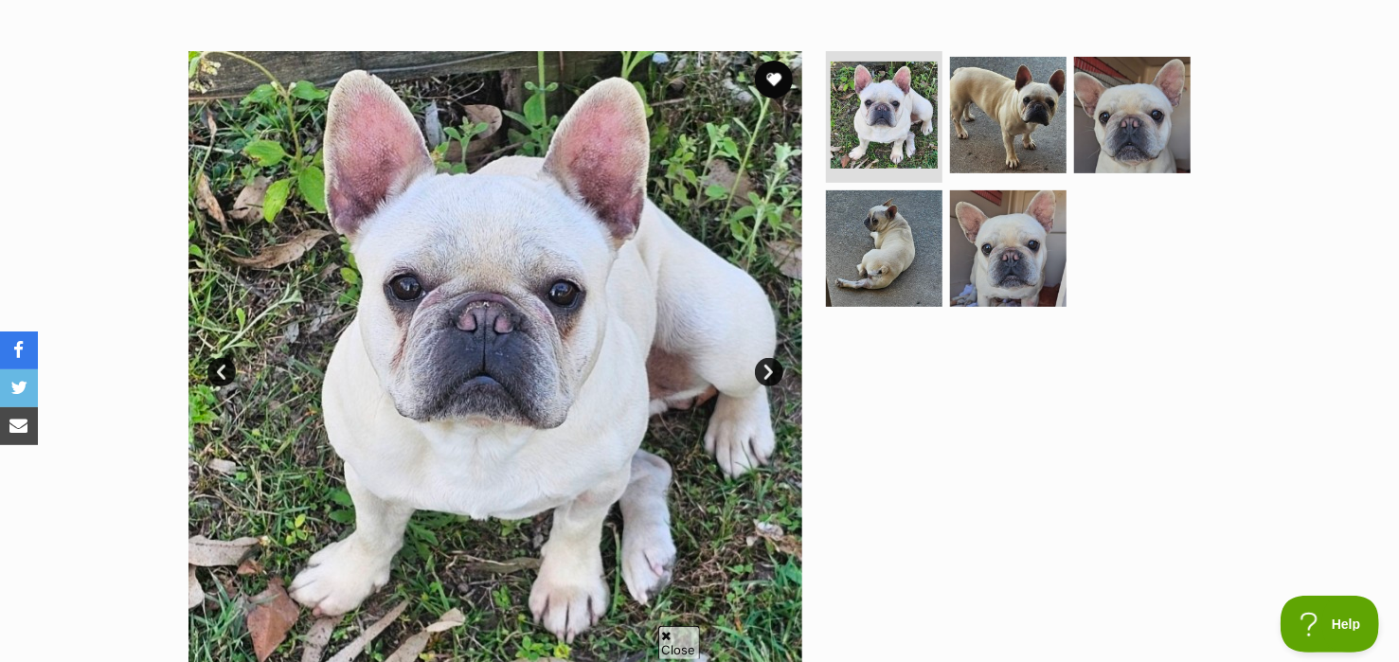
scroll to position [330, 0]
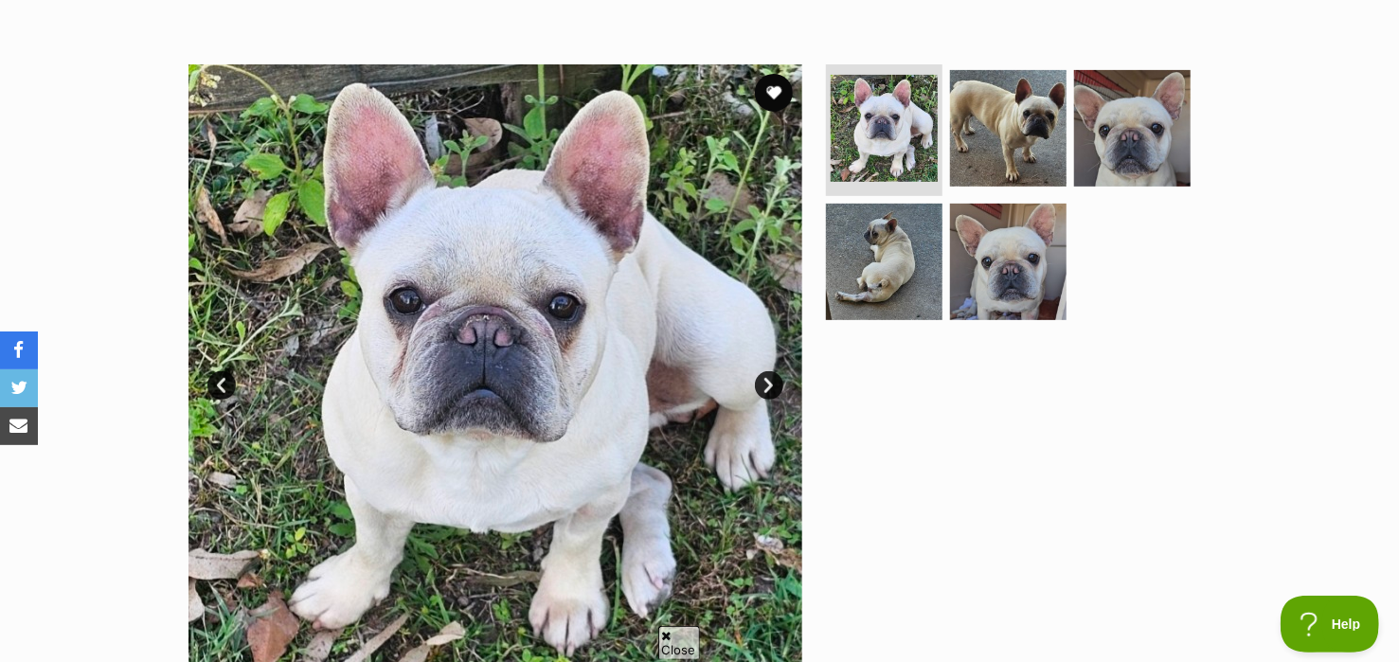
click at [774, 384] on link "Next" at bounding box center [769, 385] width 28 height 28
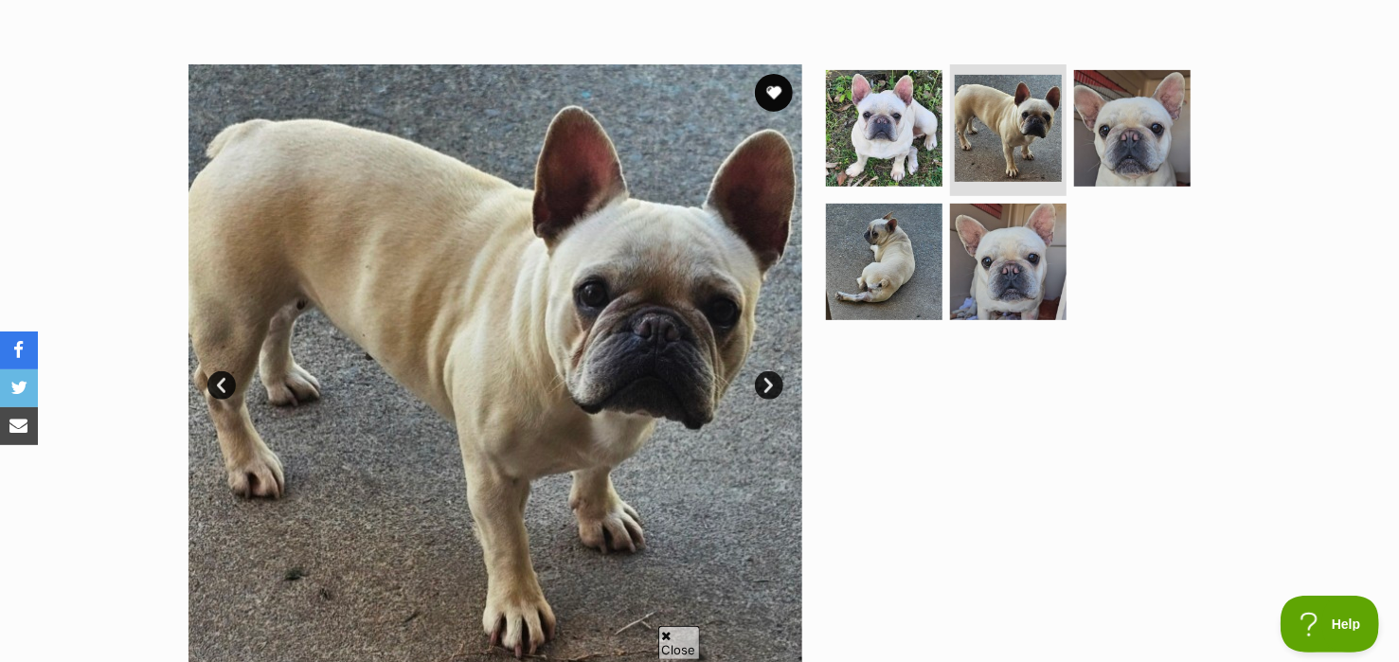
click at [777, 381] on link "Next" at bounding box center [769, 385] width 28 height 28
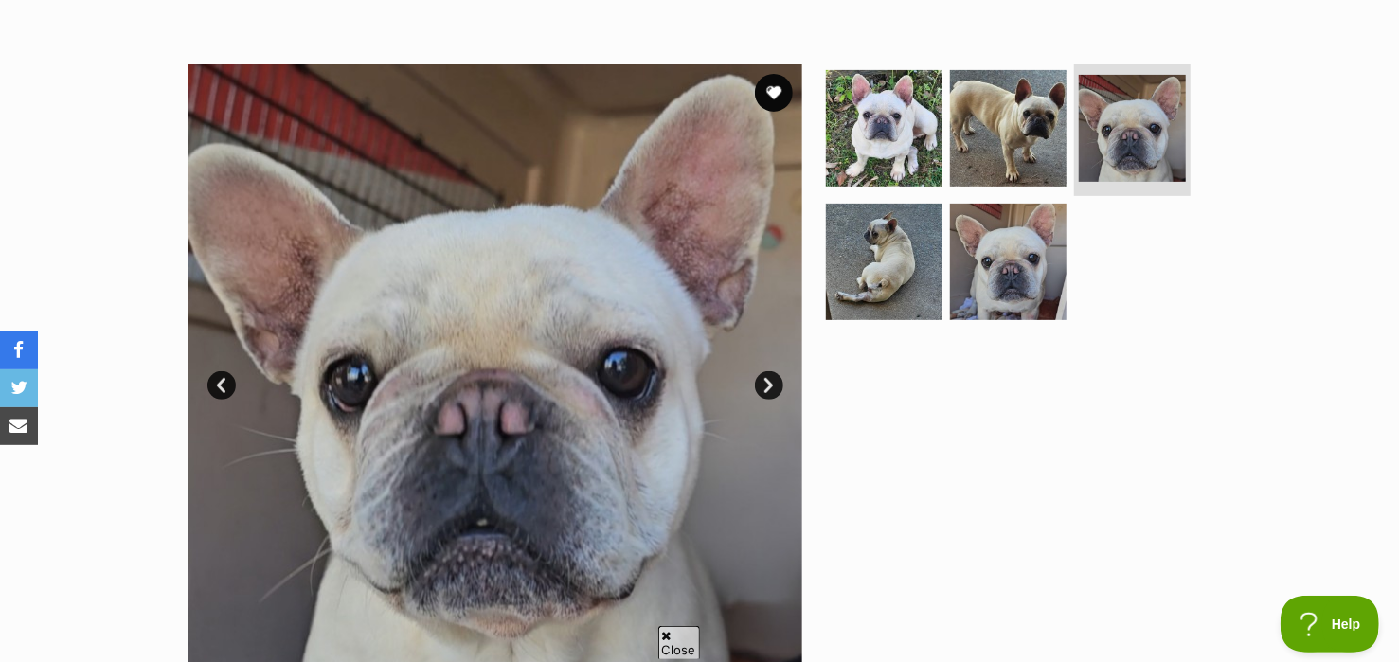
click at [777, 381] on link "Next" at bounding box center [769, 385] width 28 height 28
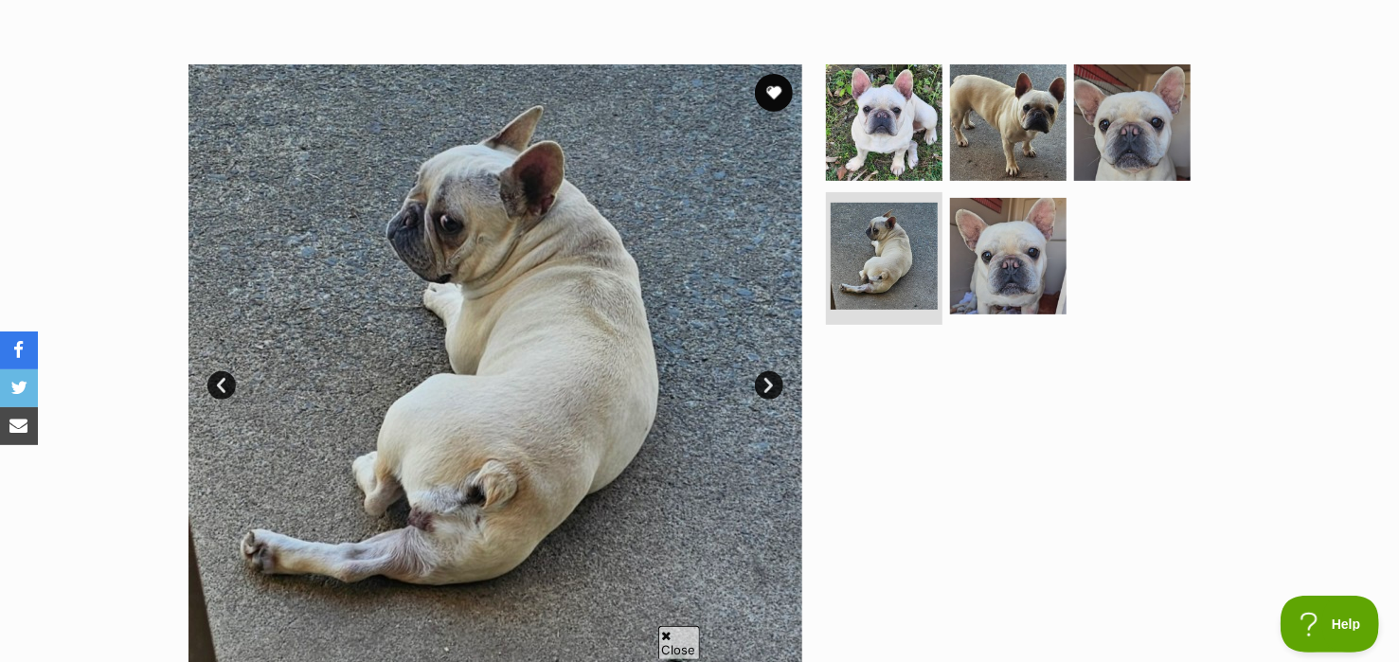
click at [777, 381] on link "Next" at bounding box center [769, 385] width 28 height 28
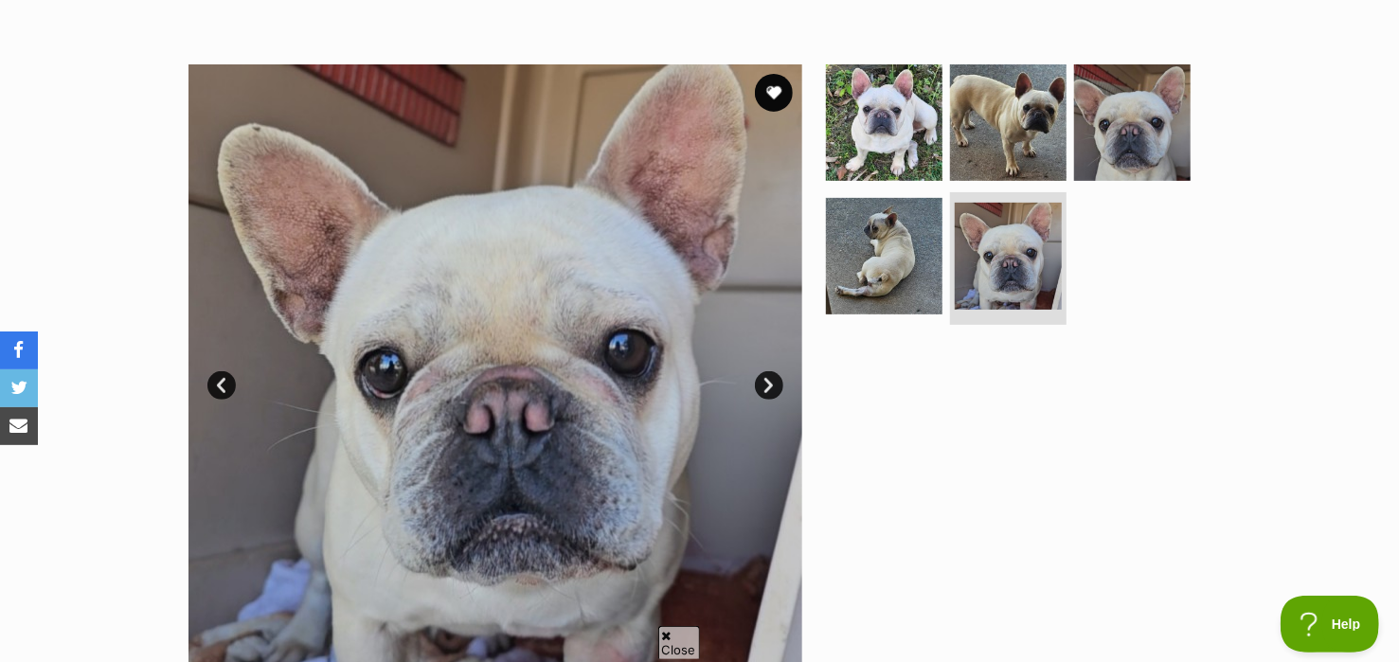
click at [777, 381] on link "Next" at bounding box center [769, 385] width 28 height 28
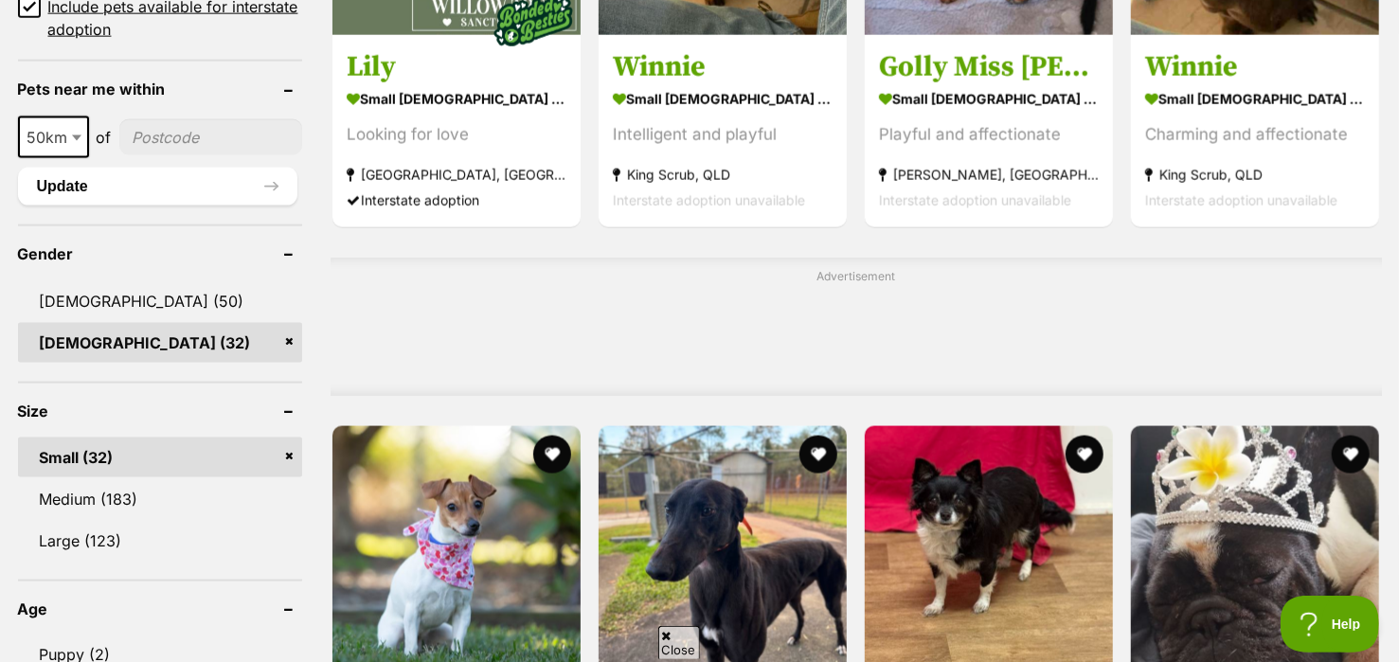
scroll to position [1374, 0]
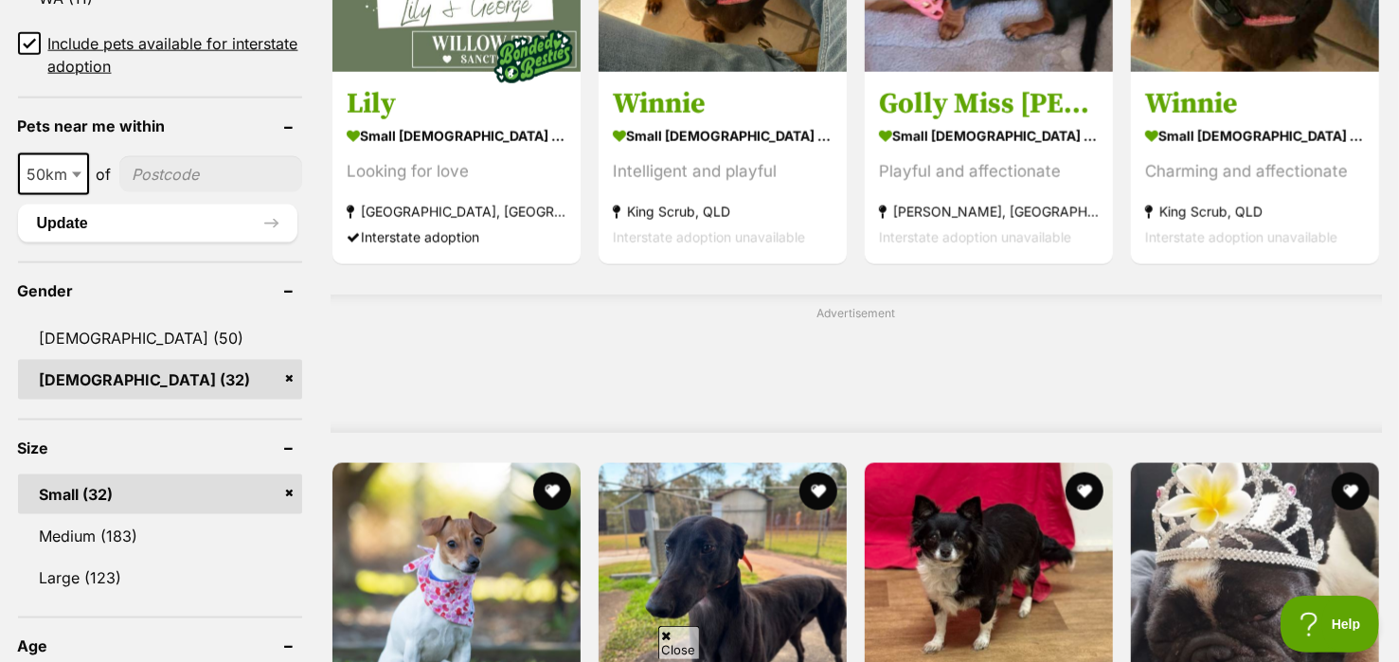
click at [75, 172] on b at bounding box center [76, 175] width 9 height 6
select select "100"
click at [172, 170] on input"] "postcode" at bounding box center [214, 174] width 176 height 36
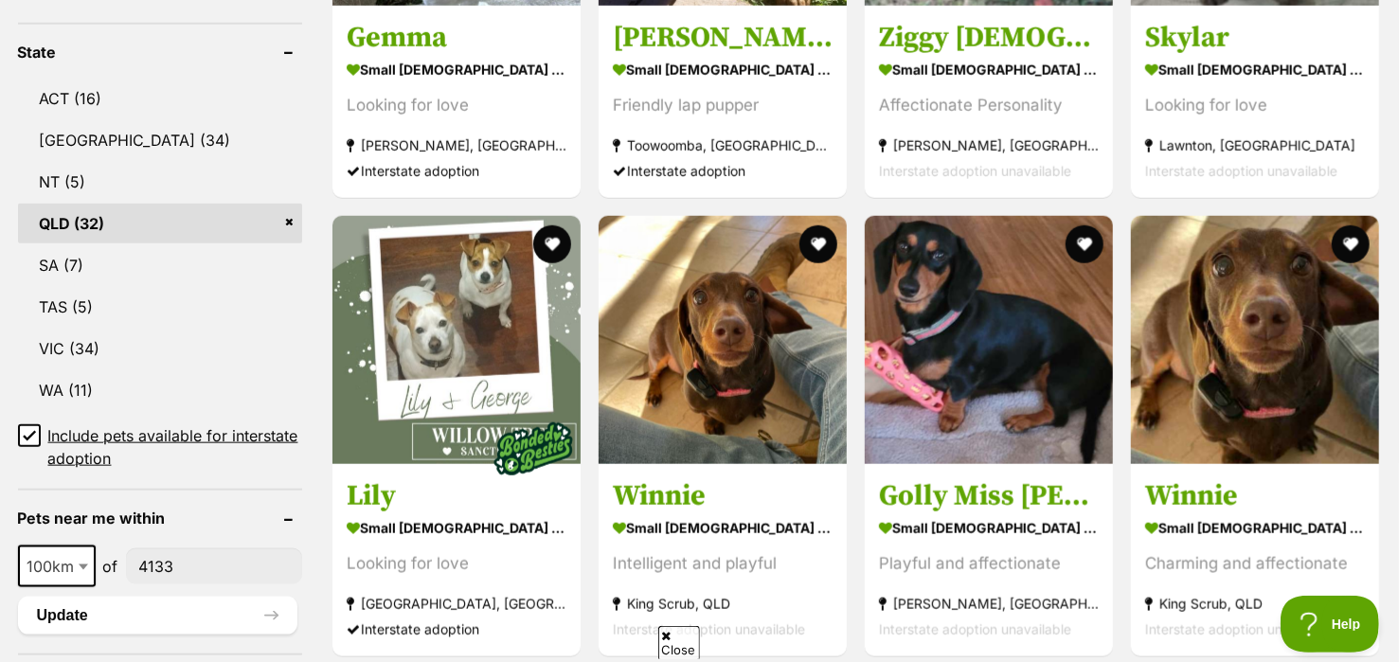
scroll to position [1036, 0]
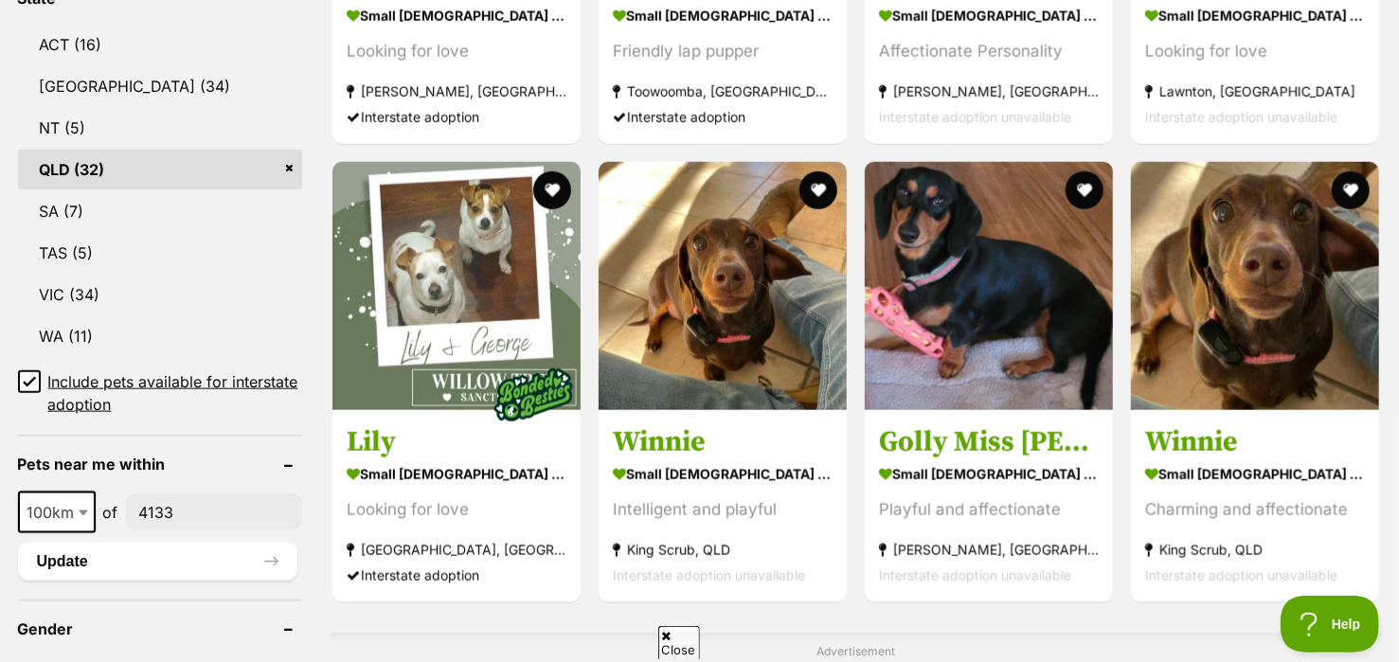
click at [242, 508] on input"] "4133" at bounding box center [214, 513] width 176 height 36
type input"] "4133"
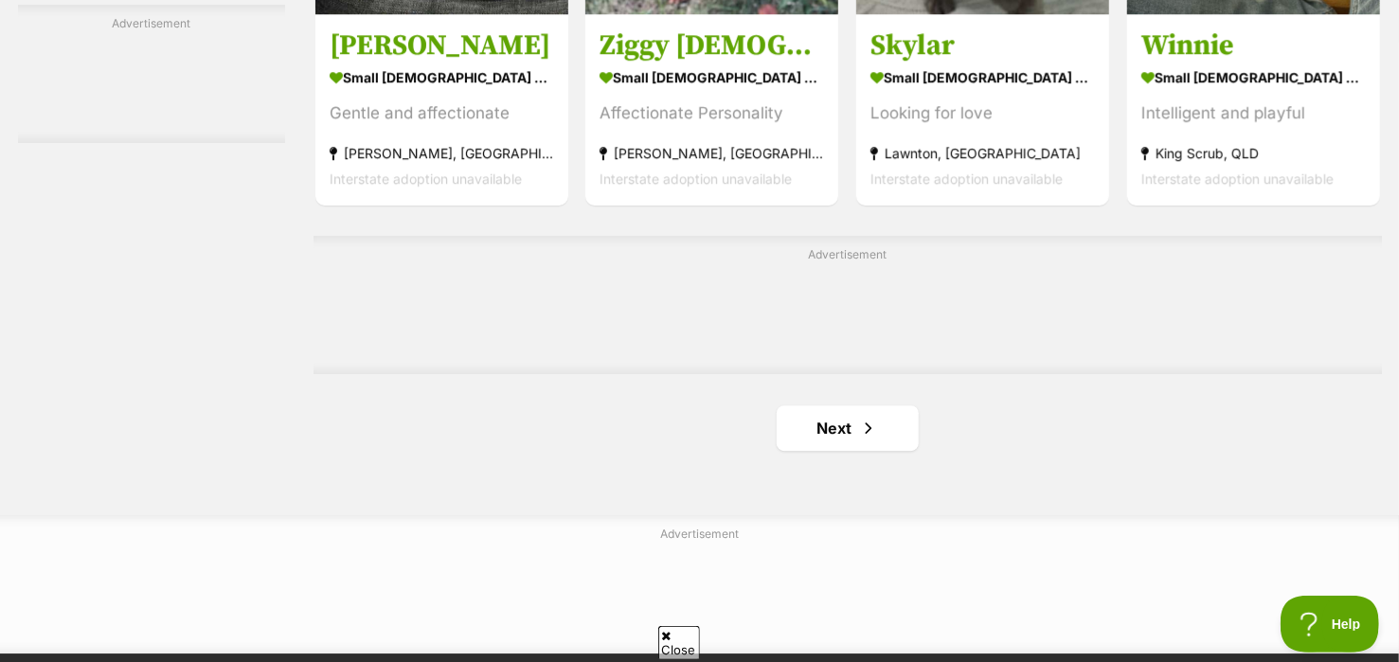
scroll to position [3167, 0]
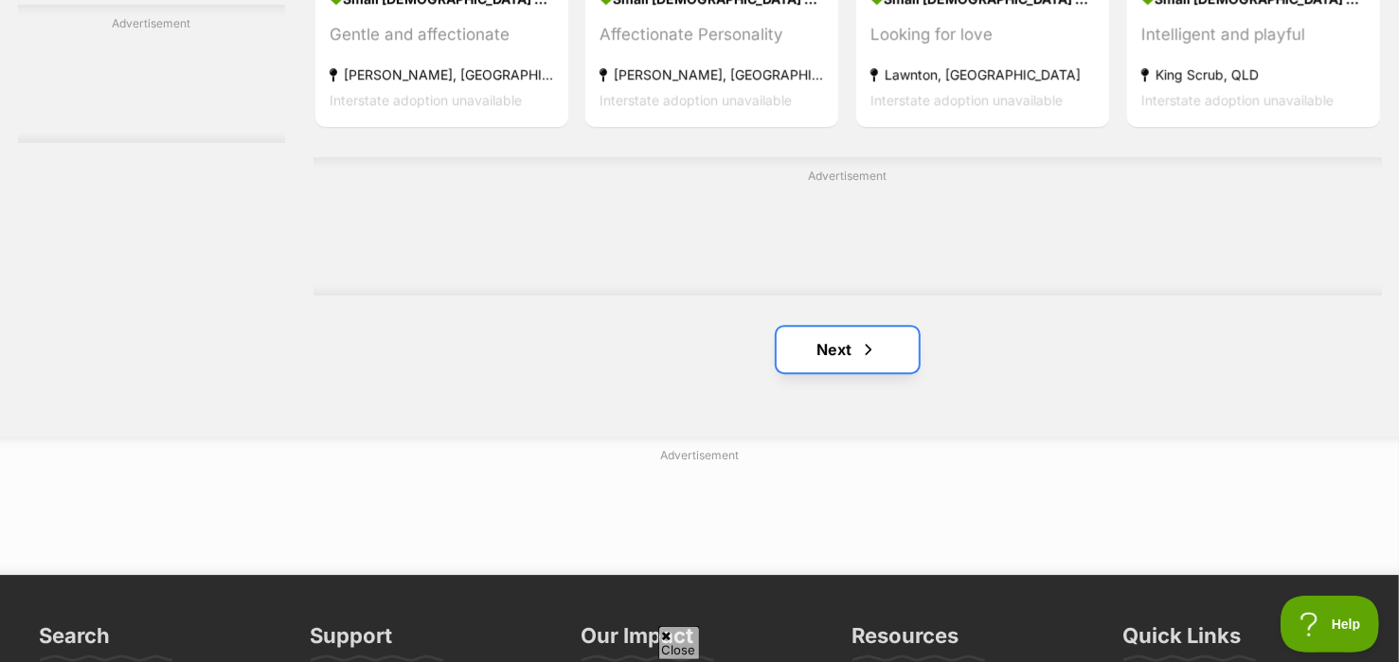
click at [882, 351] on link "Next" at bounding box center [848, 349] width 142 height 45
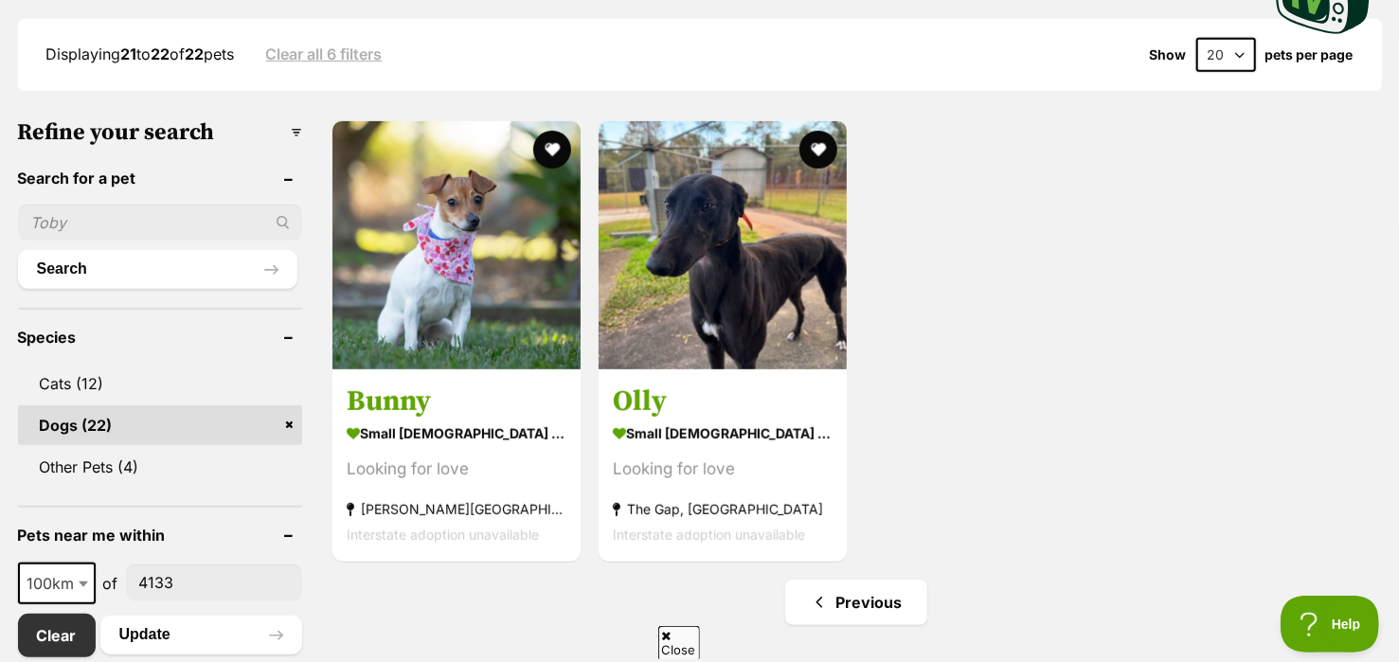
scroll to position [545, 0]
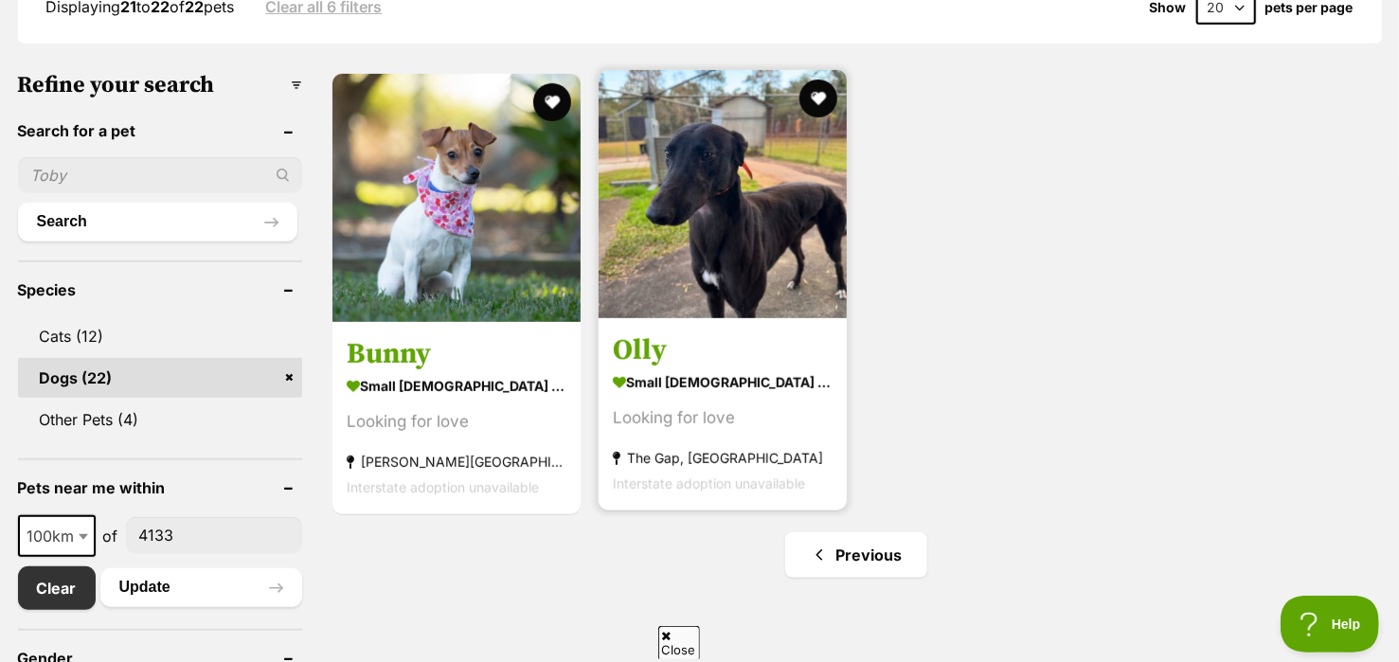
click at [737, 223] on img at bounding box center [723, 194] width 248 height 248
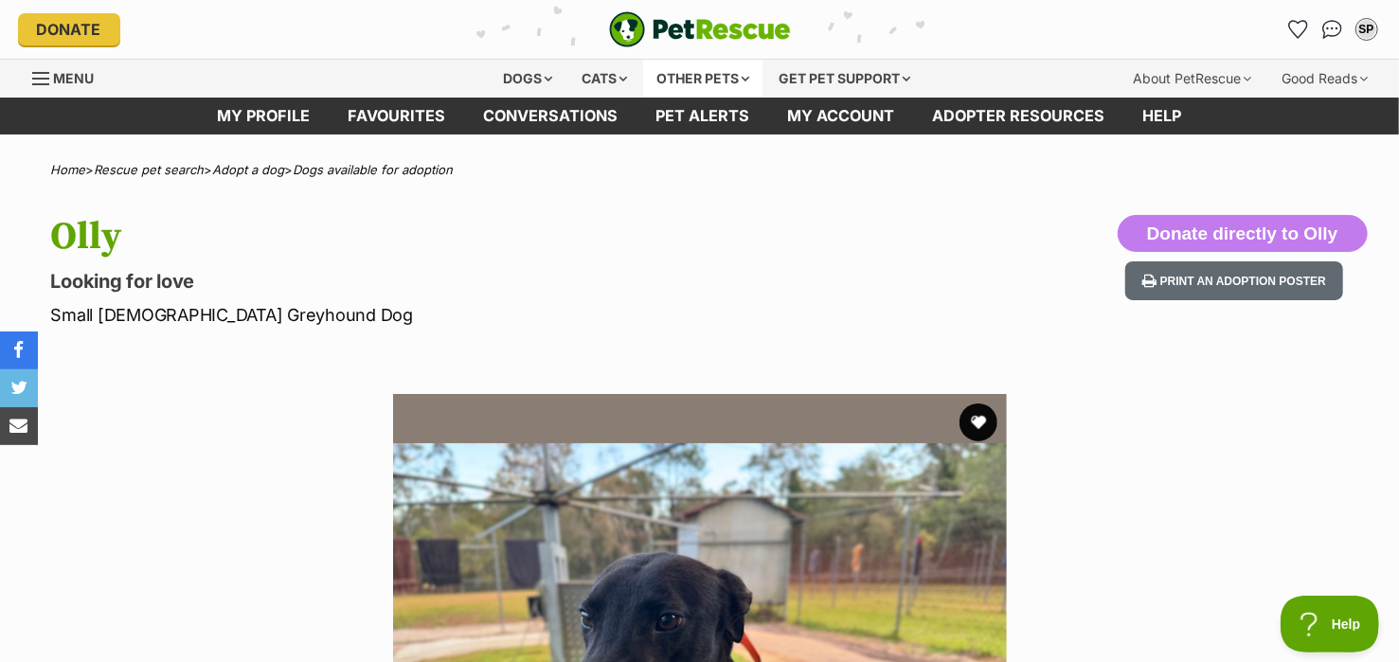
click at [746, 80] on div "Other pets" at bounding box center [702, 79] width 119 height 38
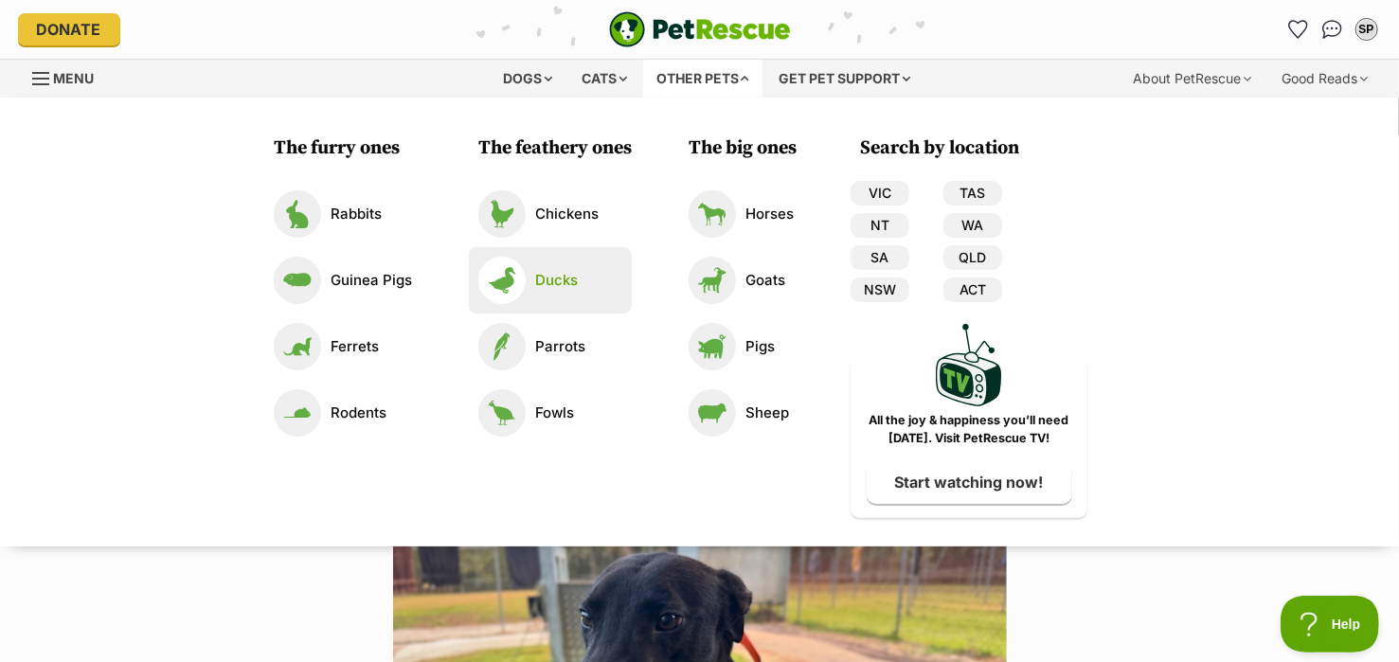
click at [560, 272] on p "Ducks" at bounding box center [556, 281] width 43 height 22
